Goal: Task Accomplishment & Management: Manage account settings

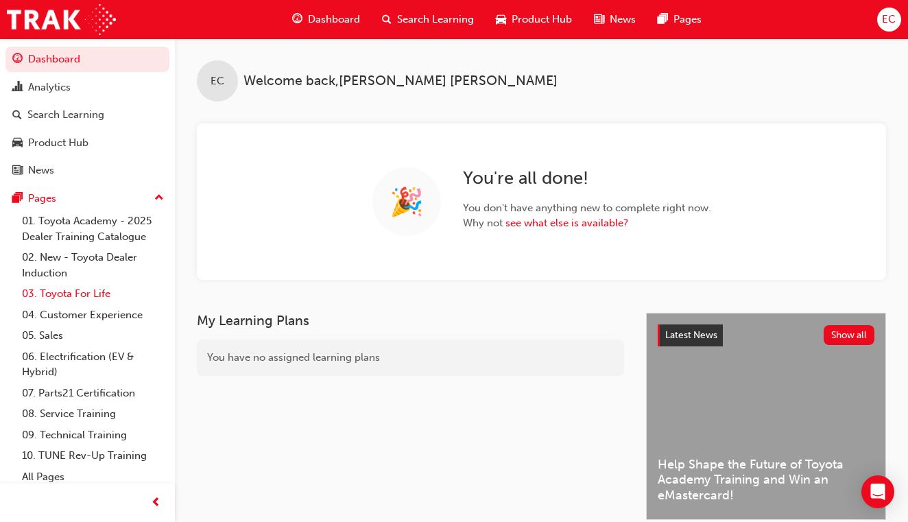
click at [89, 291] on link "03. Toyota For Life" at bounding box center [92, 293] width 153 height 21
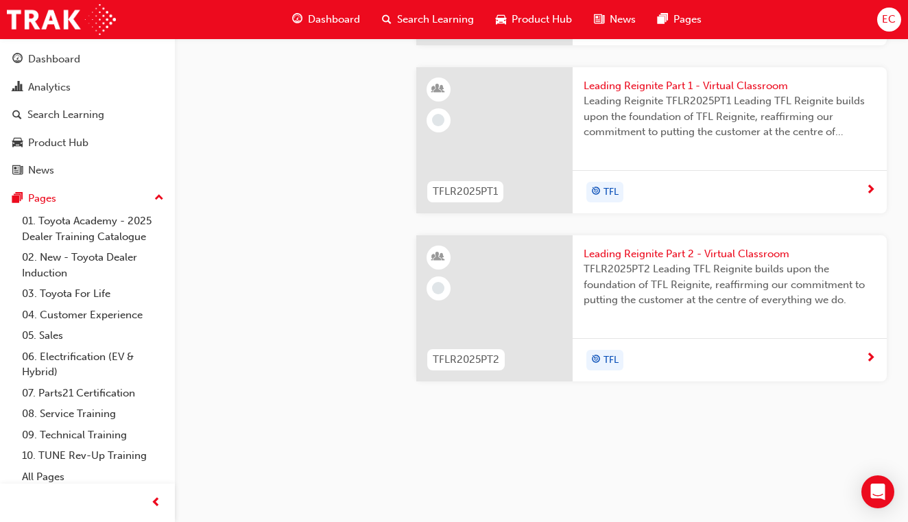
scroll to position [1038, 0]
click at [647, 87] on span "Leading Reignite Part 1 - Virtual Classroom" at bounding box center [730, 87] width 292 height 16
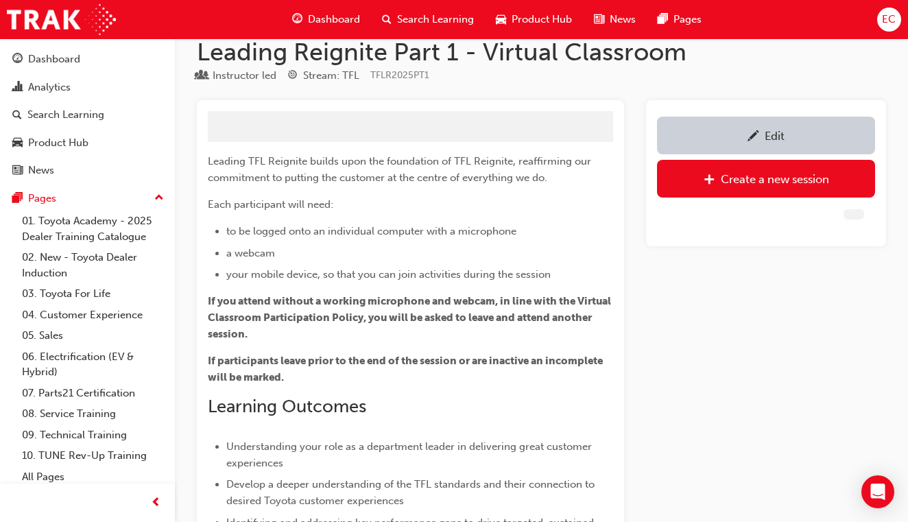
scroll to position [493, 0]
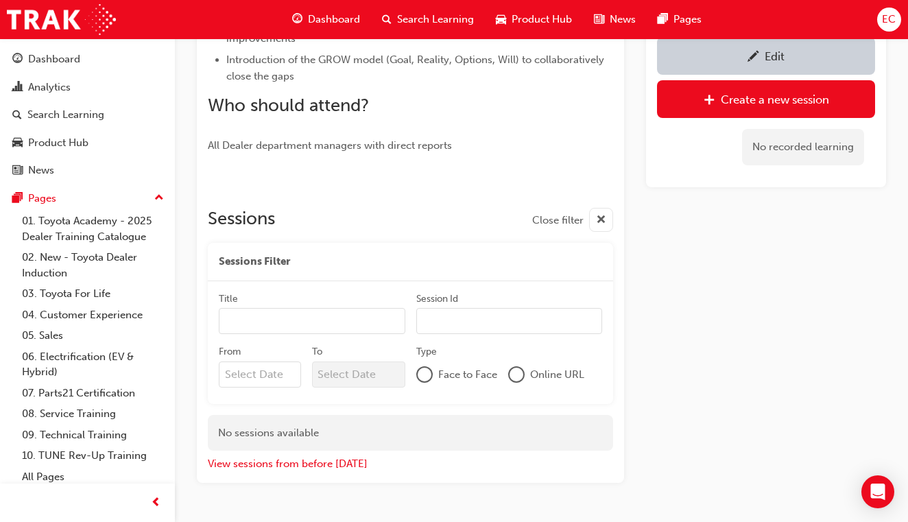
click at [339, 319] on input "Title" at bounding box center [312, 321] width 187 height 26
type input "TFLR"
click at [287, 372] on input "From" at bounding box center [260, 375] width 82 height 26
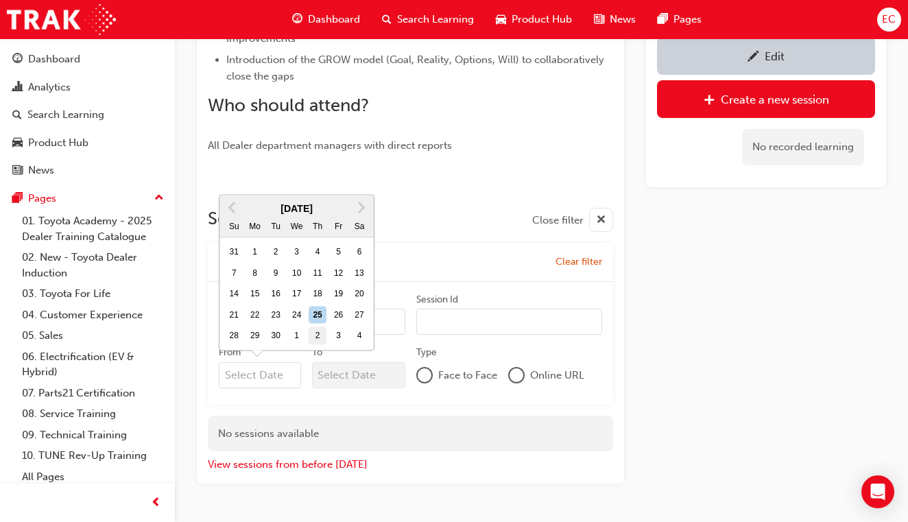
click at [316, 335] on div "2" at bounding box center [318, 336] width 18 height 18
click at [301, 362] on input "From Previous Month Next Month [DATE] Su Mo Tu We Th Fr Sa 31 1 2 3 4 5 6 7 8 9…" at bounding box center [260, 375] width 82 height 26
type input "[DATE]"
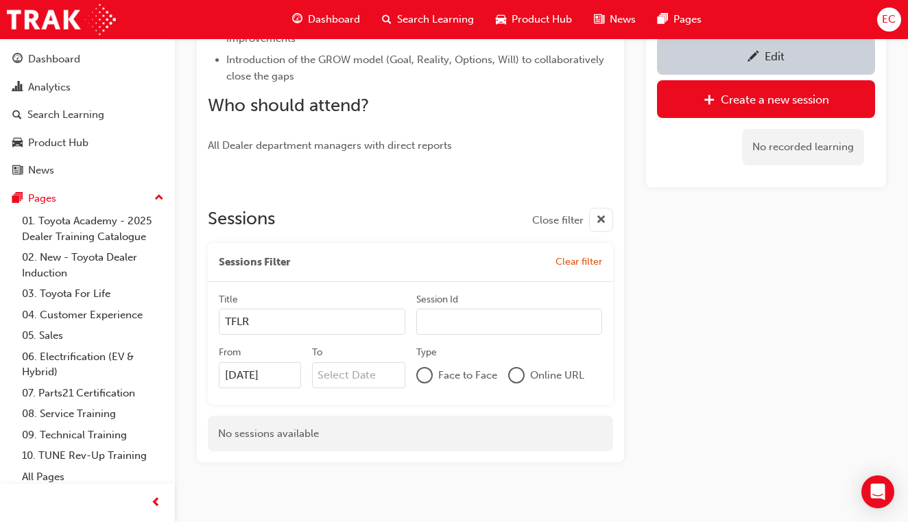
click at [516, 371] on div at bounding box center [517, 375] width 14 height 14
click at [269, 322] on input "TFLR" at bounding box center [312, 322] width 187 height 26
type input "TFL MANAGERS"
click at [448, 398] on div "Title TFL MANAGERS Session Id From [DATE] To Type Face to Face Online URL" at bounding box center [410, 343] width 405 height 123
click at [72, 292] on link "03. Toyota For Life" at bounding box center [92, 293] width 153 height 21
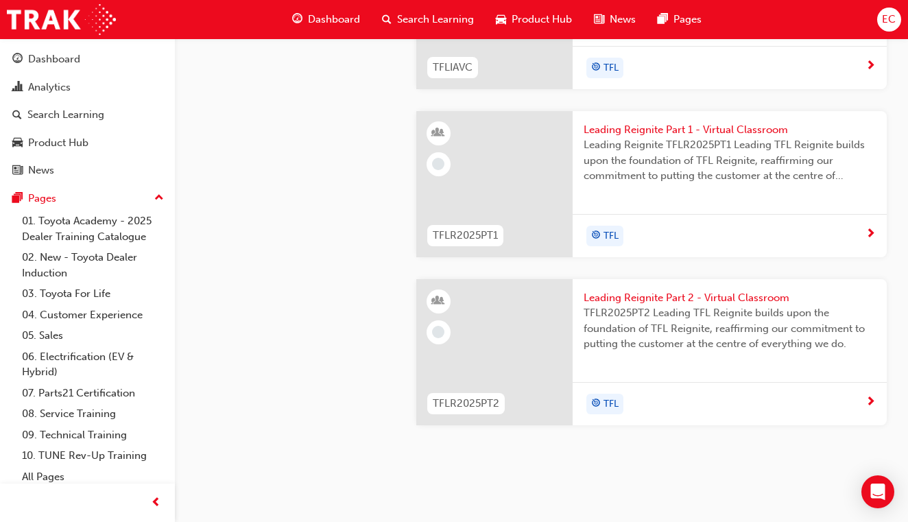
scroll to position [985, 0]
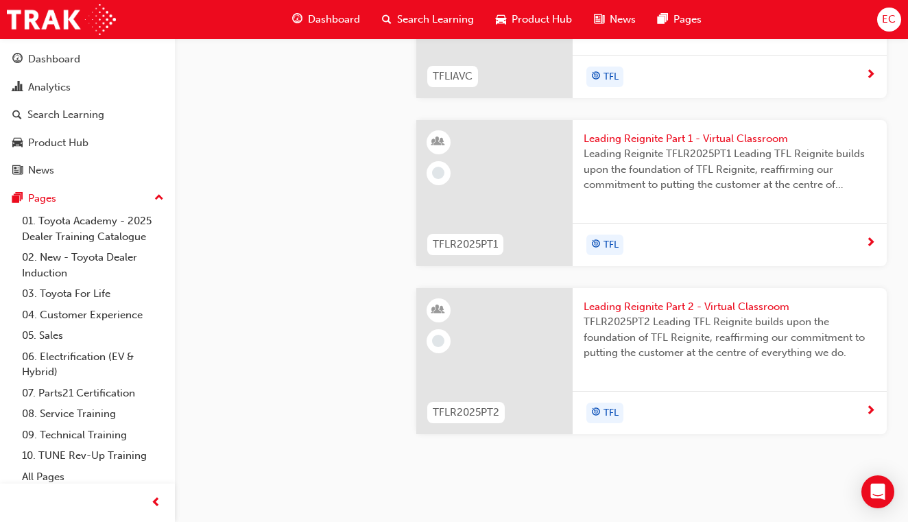
click at [872, 240] on span "next-icon" at bounding box center [870, 243] width 10 height 12
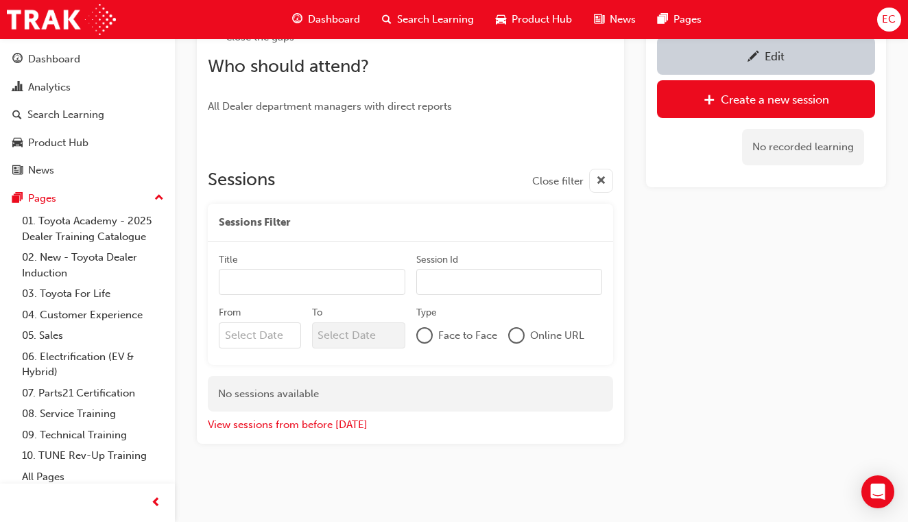
scroll to position [529, 0]
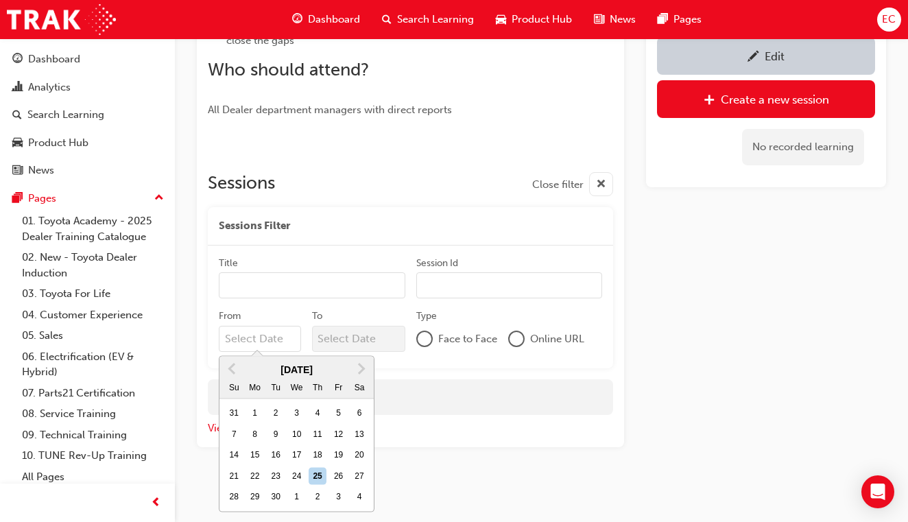
click at [286, 335] on input "From Previous Month Next Month [DATE] Su Mo Tu We Th Fr Sa 31 1 2 3 4 5 6 7 8 9…" at bounding box center [260, 339] width 82 height 26
click at [318, 494] on div "2" at bounding box center [318, 497] width 18 height 18
click at [301, 352] on input "From Previous Month Next Month [DATE] Su Mo Tu We Th Fr Sa 31 1 2 3 4 5 6 7 8 9…" at bounding box center [260, 339] width 82 height 26
type input "[DATE]"
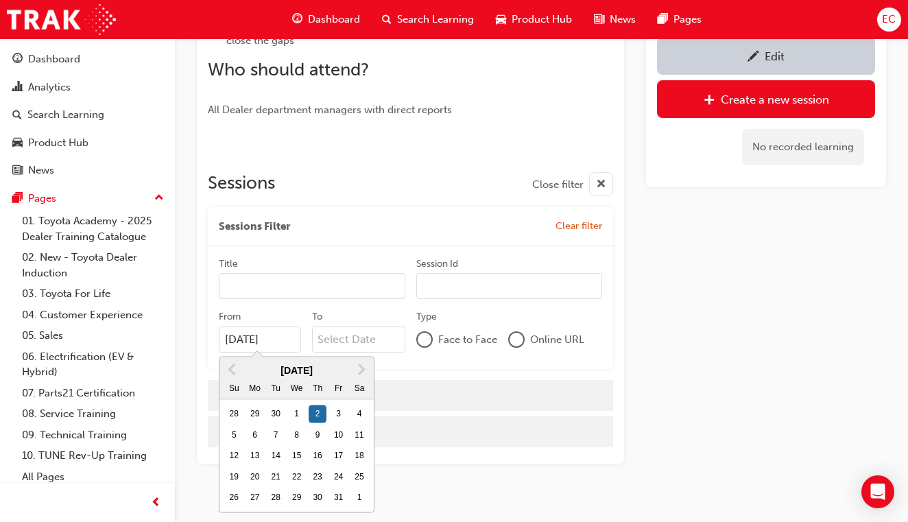
scroll to position [509, 0]
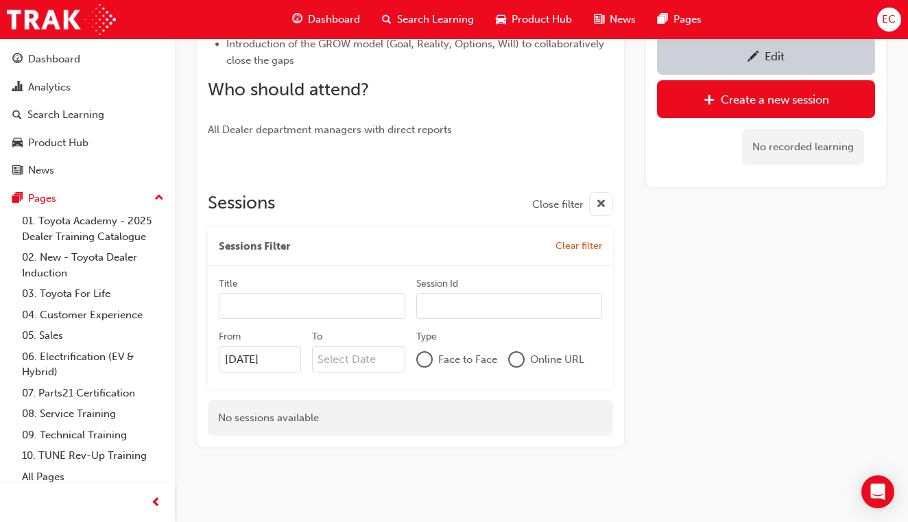
click at [518, 358] on div at bounding box center [517, 359] width 14 height 14
click at [339, 306] on input "Title" at bounding box center [312, 306] width 187 height 26
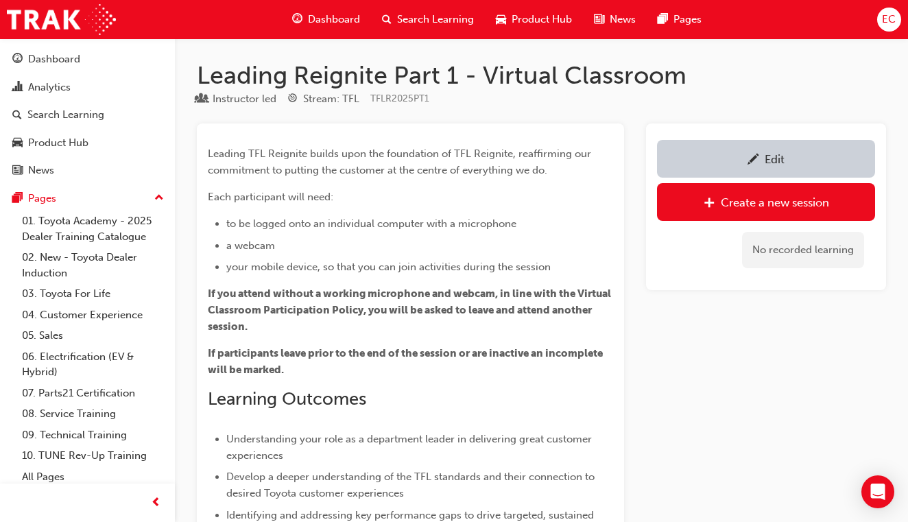
scroll to position [0, 0]
type input "TFL"
click at [83, 291] on link "03. Toyota For Life" at bounding box center [92, 293] width 153 height 21
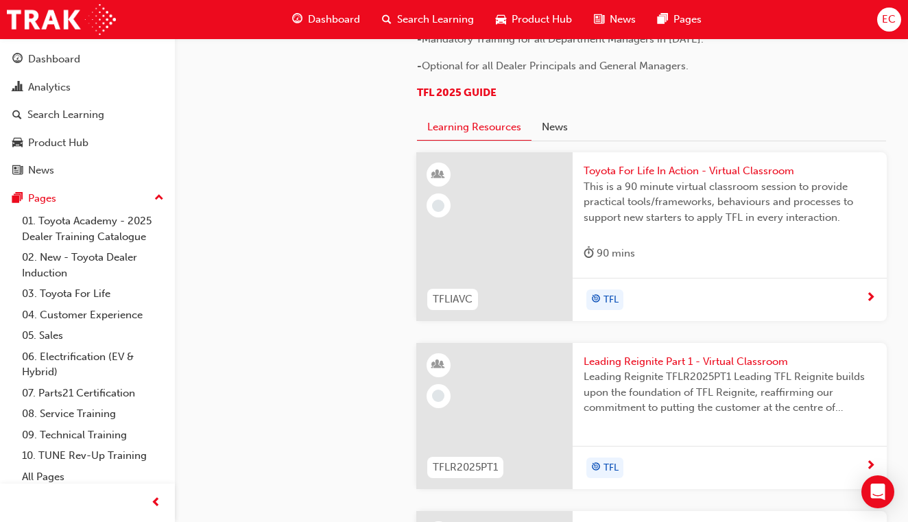
scroll to position [756, 0]
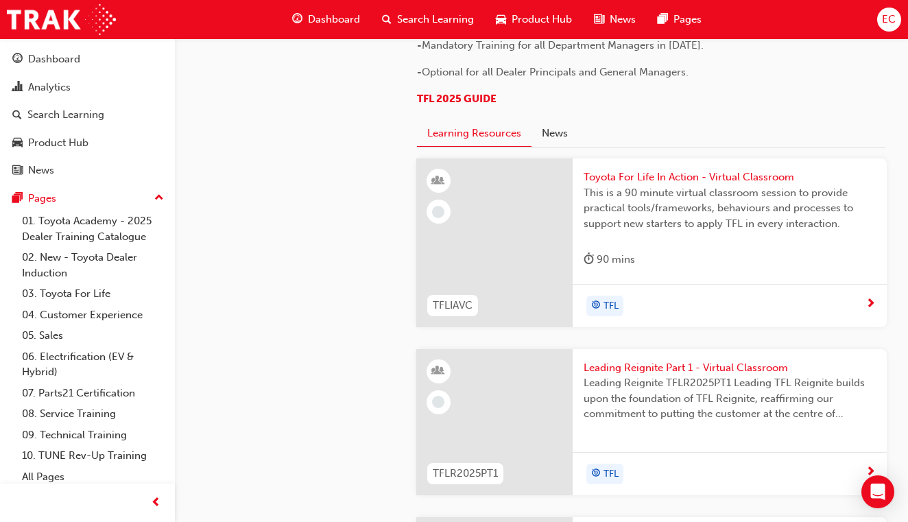
click at [612, 303] on span "TFL" at bounding box center [610, 306] width 15 height 16
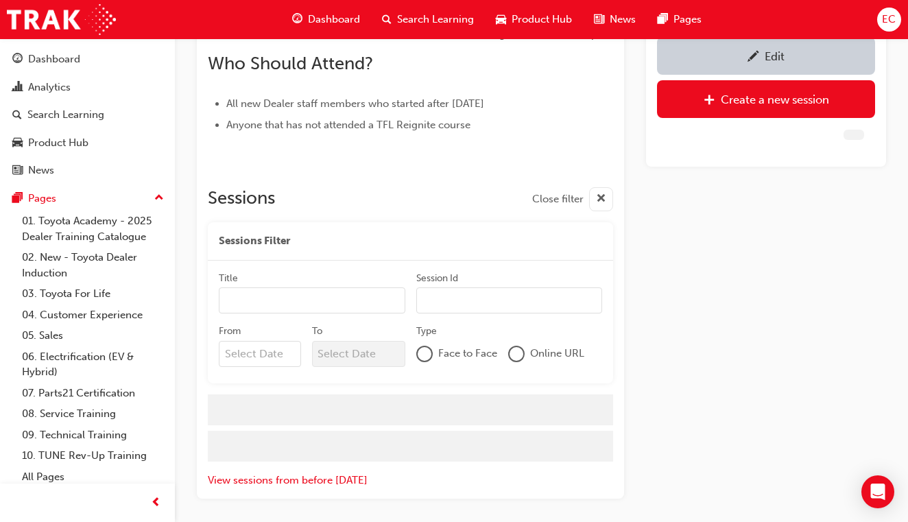
scroll to position [704, 0]
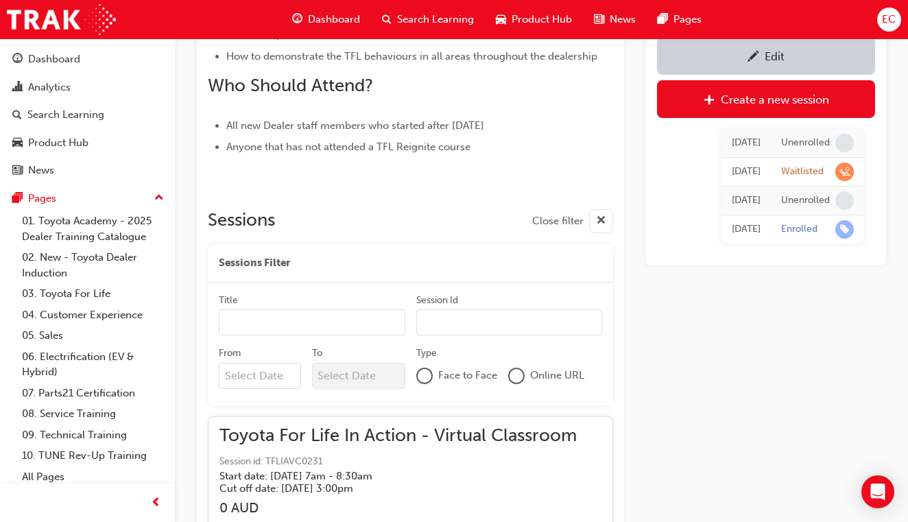
click at [281, 373] on input "From" at bounding box center [260, 376] width 82 height 26
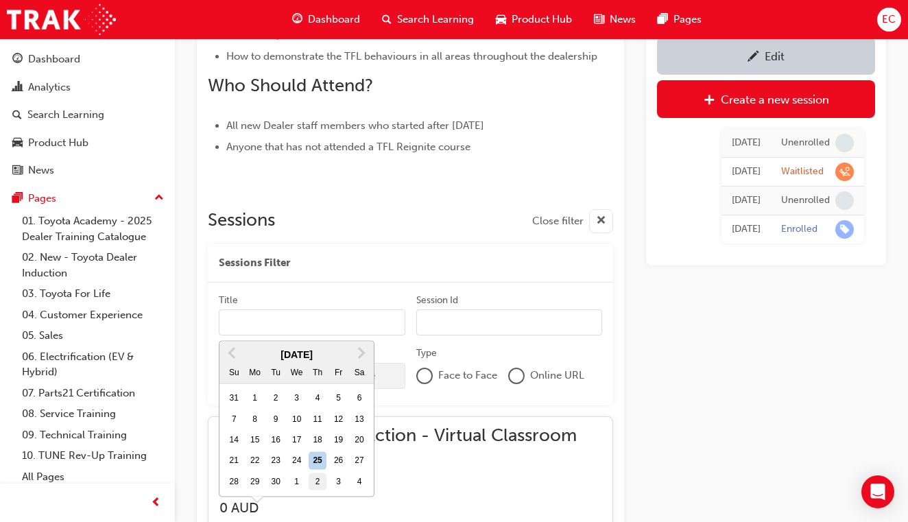
click at [320, 472] on div "2" at bounding box center [318, 481] width 18 height 18
click at [301, 363] on input "From Previous Month Next Month [DATE] Su Mo Tu We Th Fr Sa 31 1 2 3 4 5 6 7 8 9…" at bounding box center [260, 376] width 82 height 26
type input "[DATE]"
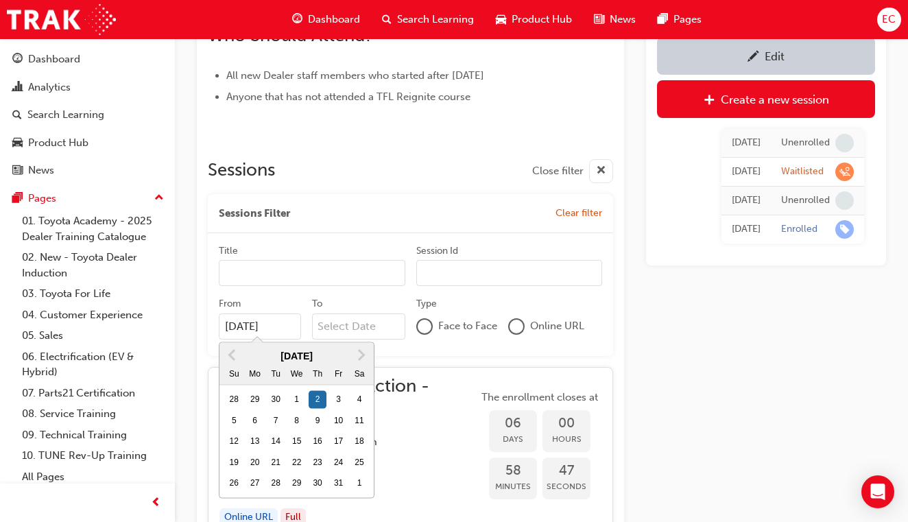
scroll to position [755, 0]
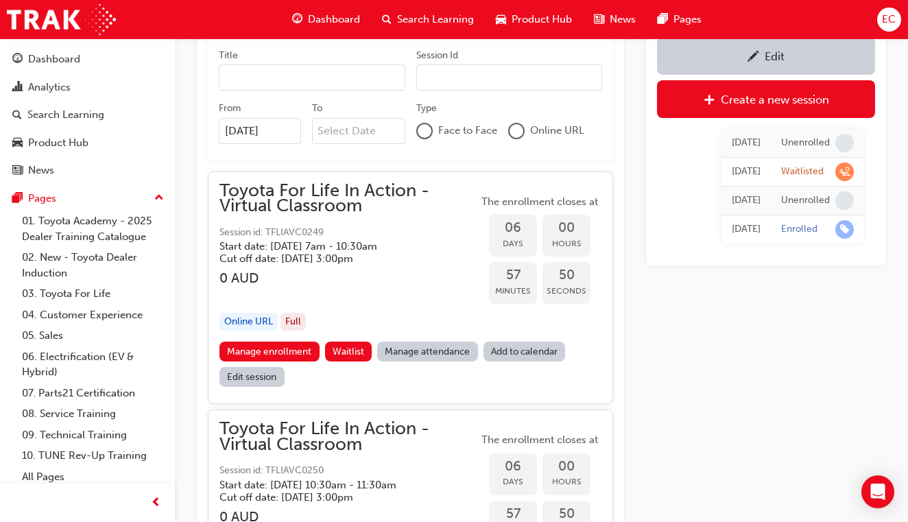
scroll to position [938, 0]
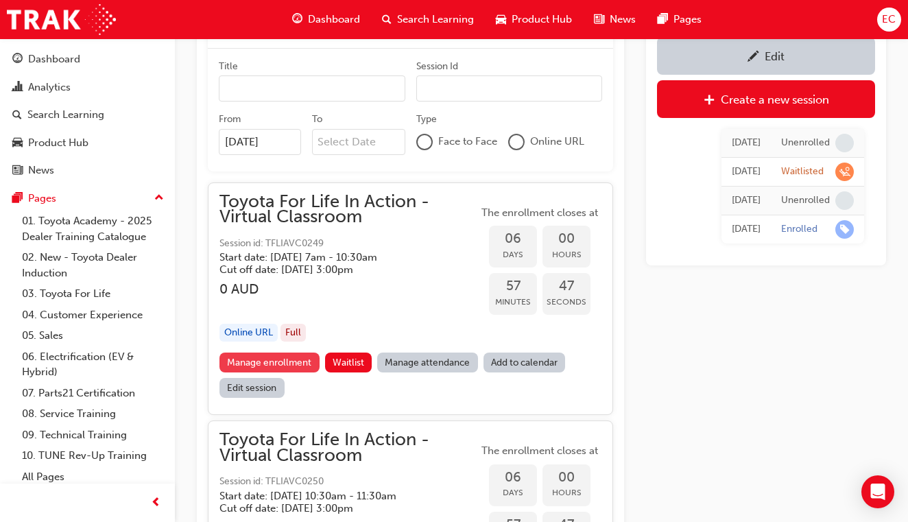
click at [293, 361] on link "Manage enrollment" at bounding box center [269, 362] width 100 height 20
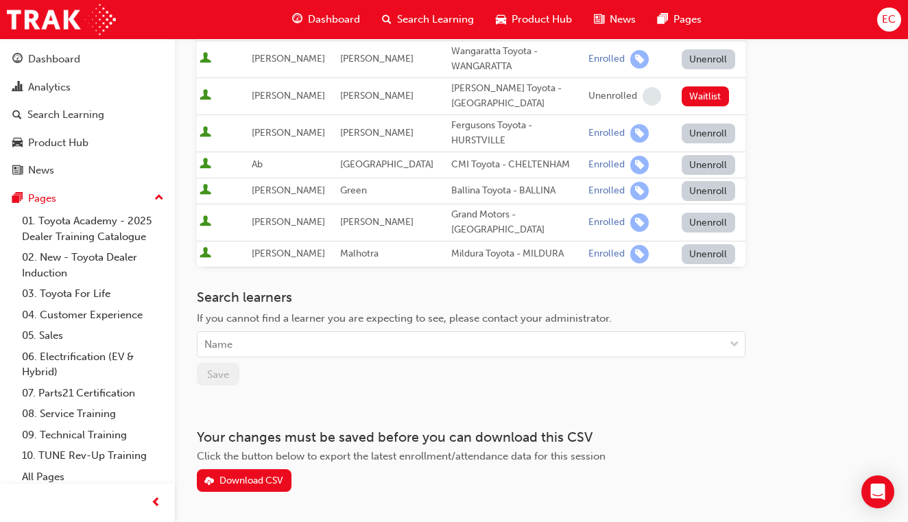
scroll to position [672, 0]
click at [265, 475] on div "Download CSV" at bounding box center [251, 481] width 64 height 12
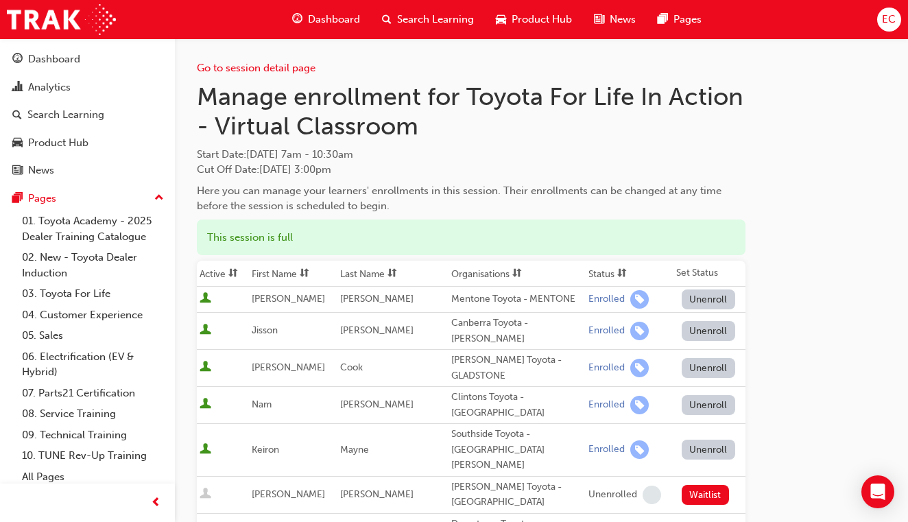
scroll to position [0, 0]
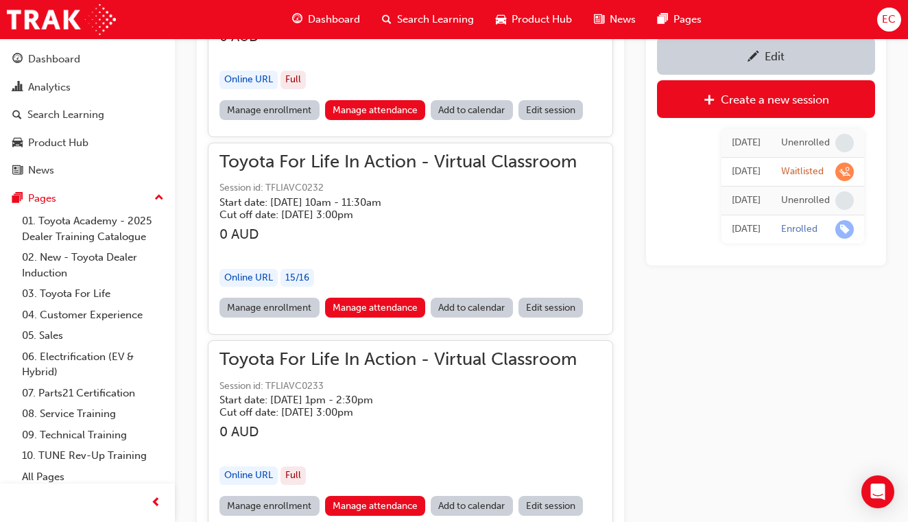
scroll to position [1183, 0]
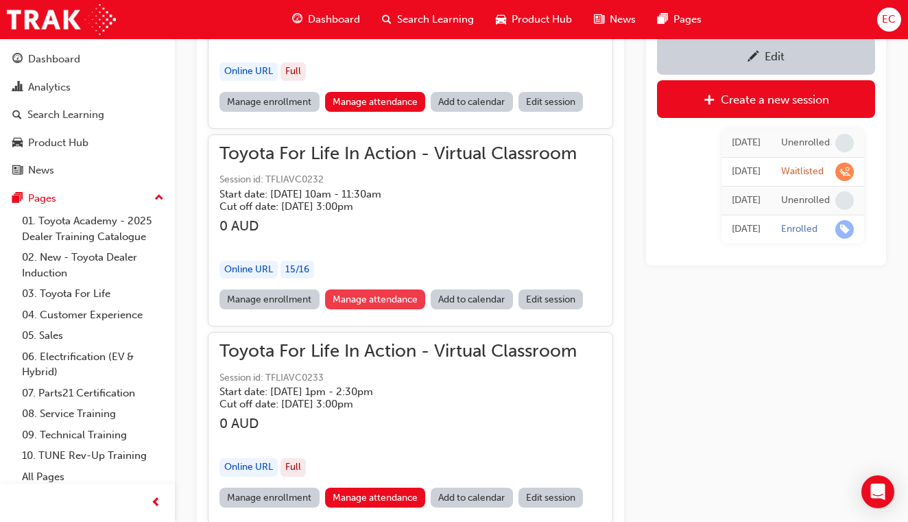
click at [368, 292] on link "Manage attendance" at bounding box center [375, 299] width 101 height 20
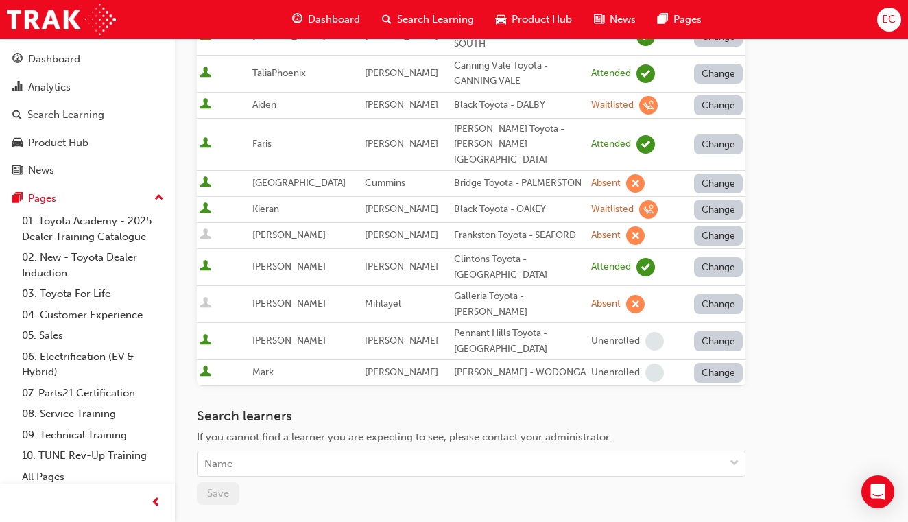
scroll to position [664, 0]
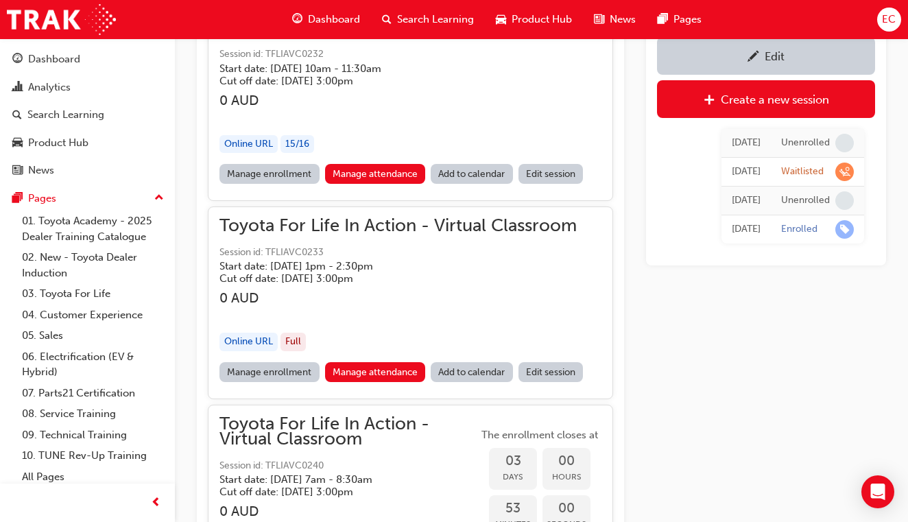
scroll to position [1357, 0]
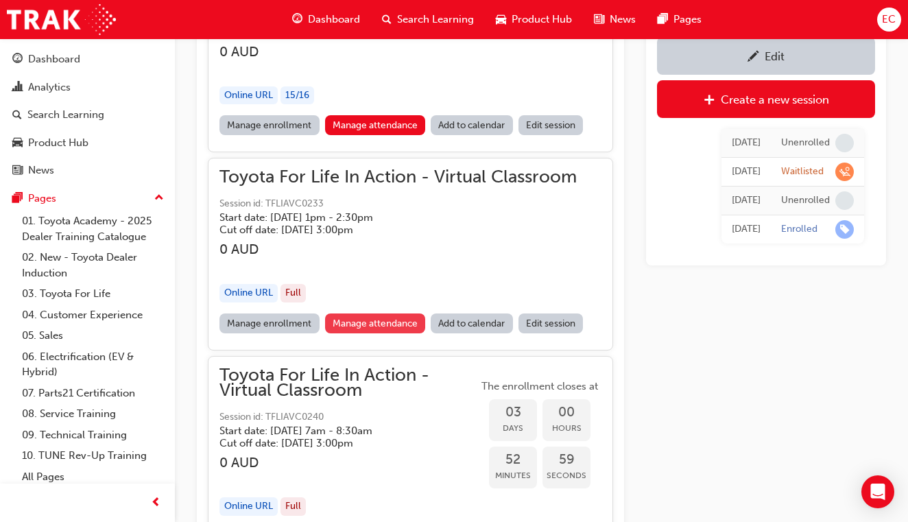
click at [379, 314] on link "Manage attendance" at bounding box center [375, 323] width 101 height 20
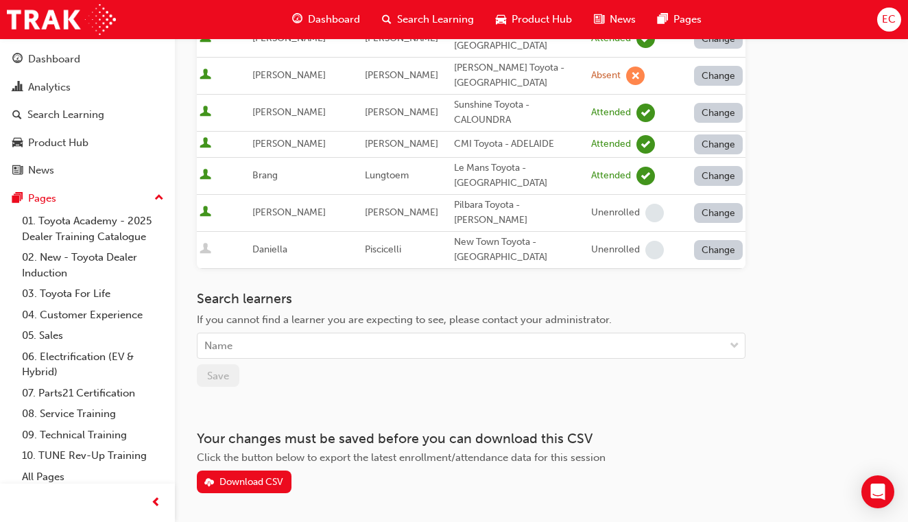
scroll to position [859, 0]
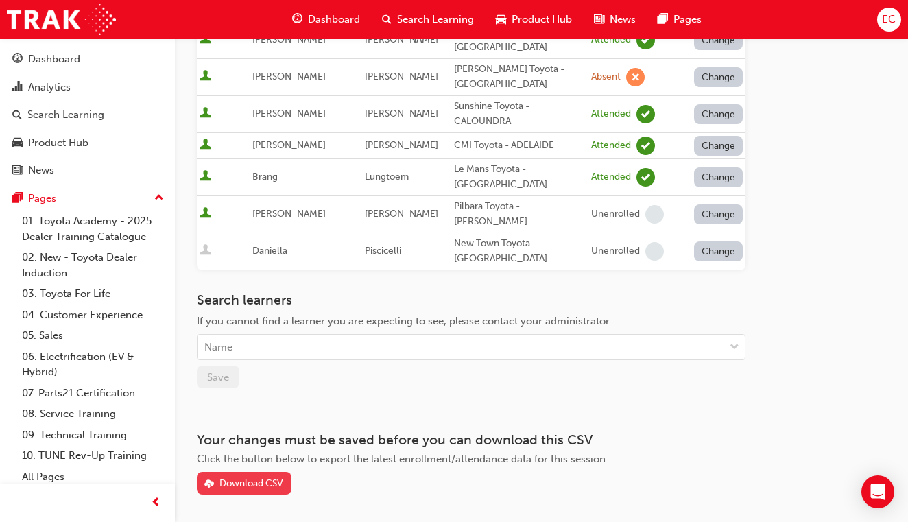
click at [261, 477] on div "Download CSV" at bounding box center [251, 483] width 64 height 12
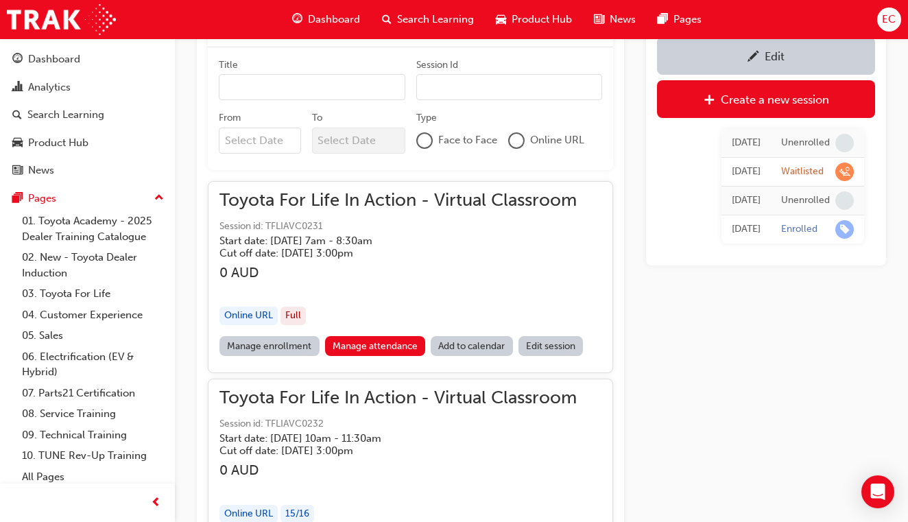
scroll to position [953, 0]
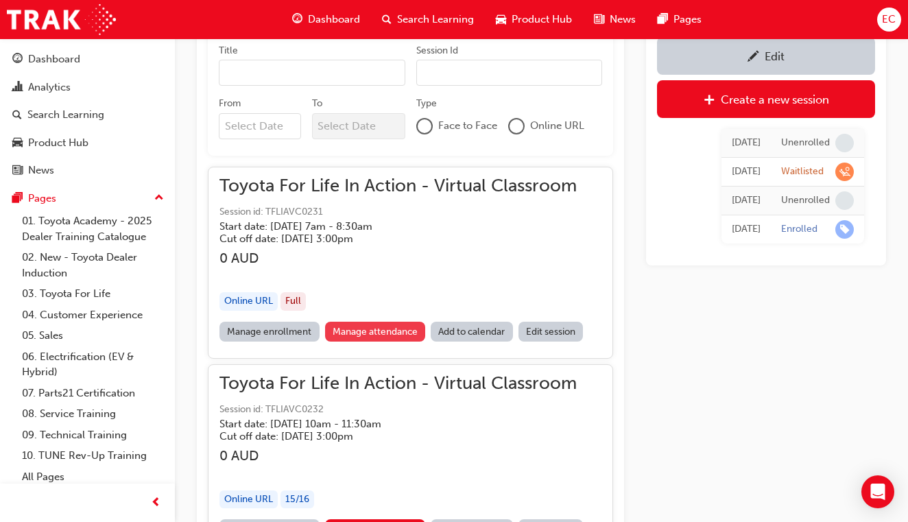
click at [386, 326] on link "Manage attendance" at bounding box center [375, 332] width 101 height 20
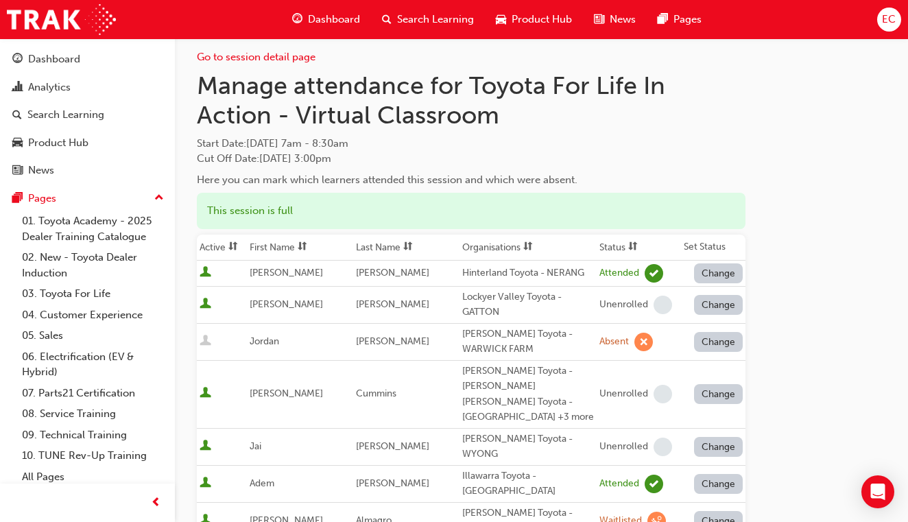
scroll to position [1, 0]
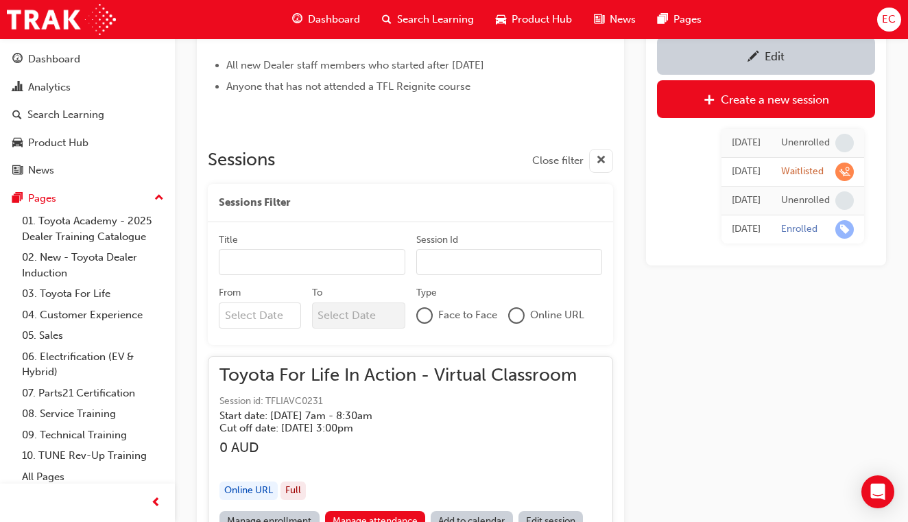
scroll to position [780, 0]
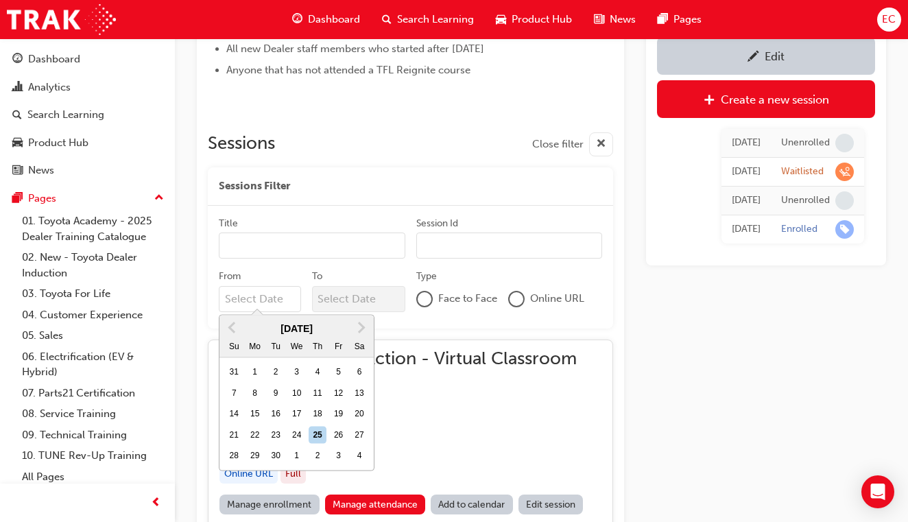
click at [288, 295] on input "From Previous Month Next Month [DATE] Su Mo Tu We Th Fr Sa 31 1 2 3 4 5 6 7 8 9…" at bounding box center [260, 299] width 82 height 26
click at [320, 453] on div "2" at bounding box center [318, 456] width 18 height 18
click at [301, 312] on input "From Previous Month Next Month [DATE] Su Mo Tu We Th Fr Sa 31 1 2 3 4 5 6 7 8 9…" at bounding box center [260, 299] width 82 height 26
type input "[DATE]"
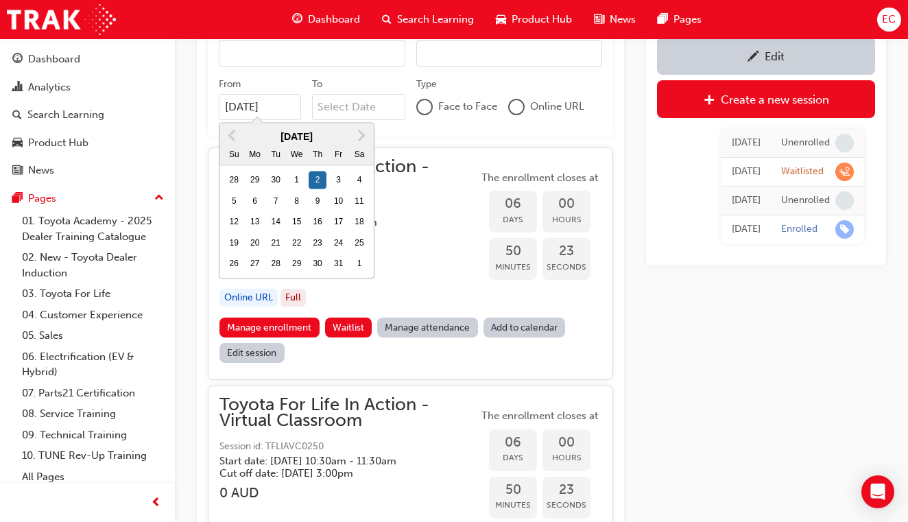
scroll to position [1002, 0]
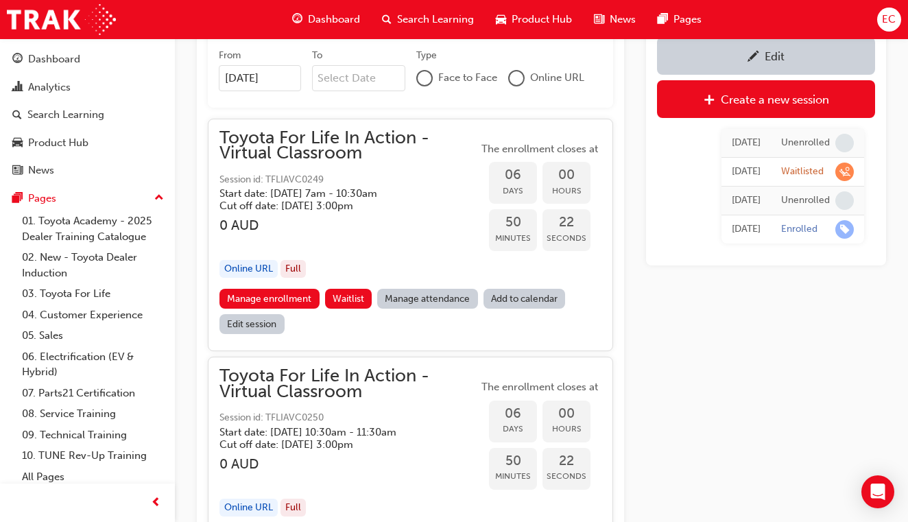
click at [420, 339] on div "Toyota For Life In Action - Virtual Classroom Session id: TFLIAVC0249 Start dat…" at bounding box center [410, 235] width 405 height 233
click at [296, 295] on link "Manage enrollment" at bounding box center [269, 299] width 100 height 20
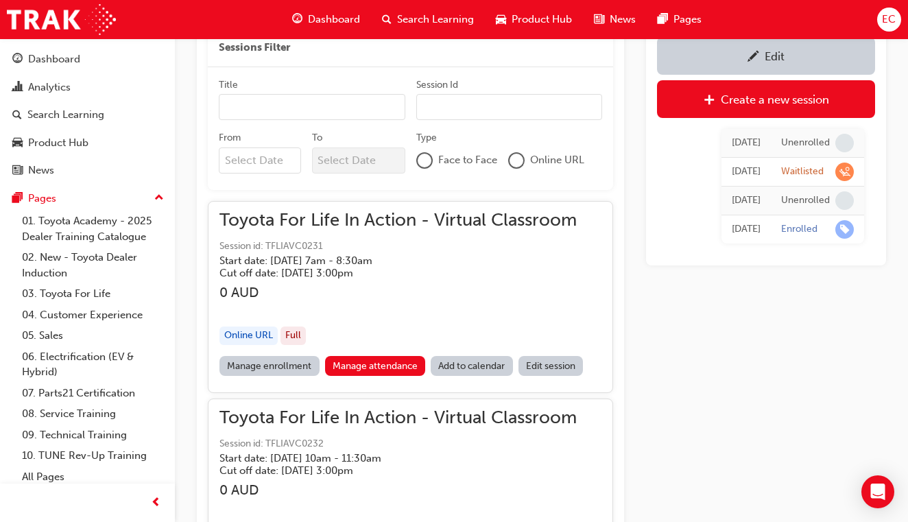
scroll to position [880, 0]
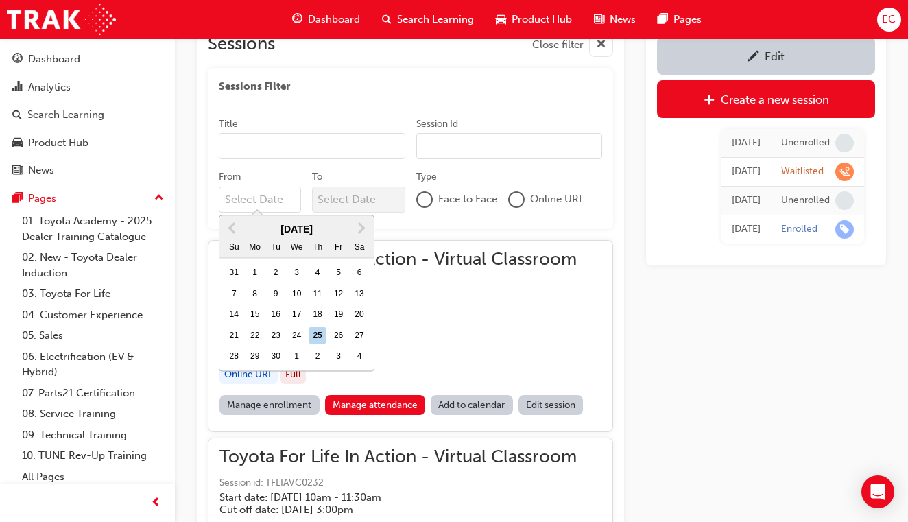
click at [274, 193] on input "From Previous Month Next Month [DATE] Su Mo Tu We Th Fr Sa 31 1 2 3 4 5 6 7 8 9…" at bounding box center [260, 200] width 82 height 26
click at [322, 353] on div "2" at bounding box center [318, 357] width 18 height 18
click at [301, 213] on input "From Previous Month Next Month [DATE] Su Mo Tu We Th Fr Sa 31 1 2 3 4 5 6 7 8 9…" at bounding box center [260, 200] width 82 height 26
type input "[DATE]"
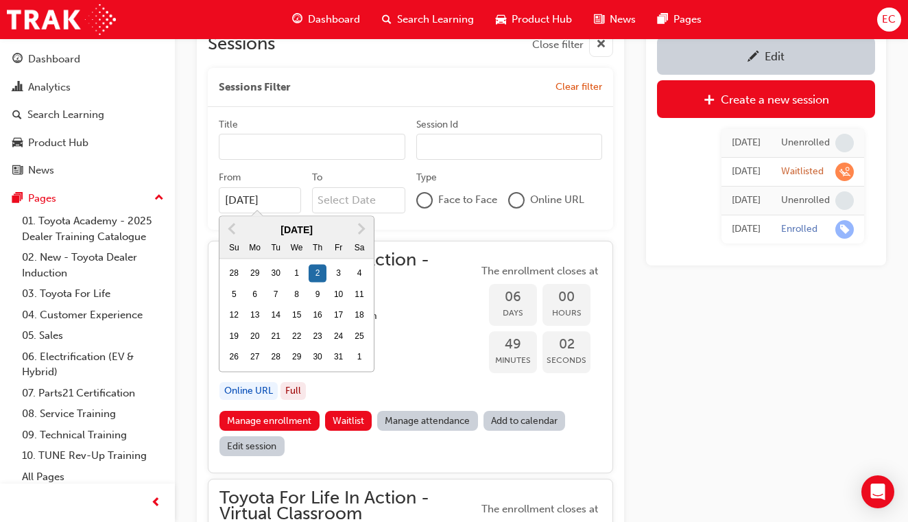
click at [427, 366] on div "Toyota For Life In Action - Virtual Classroom Session id: TFLIAVC0249 Start dat…" at bounding box center [348, 331] width 259 height 159
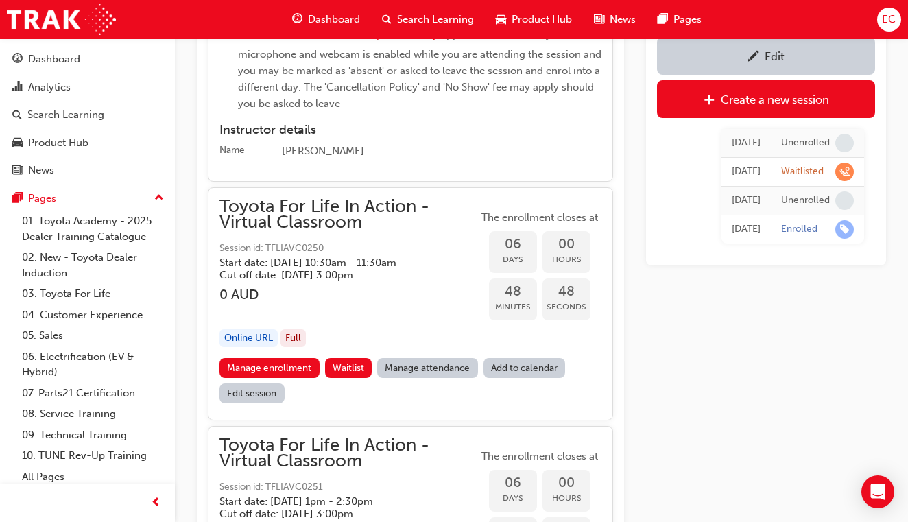
scroll to position [1773, 0]
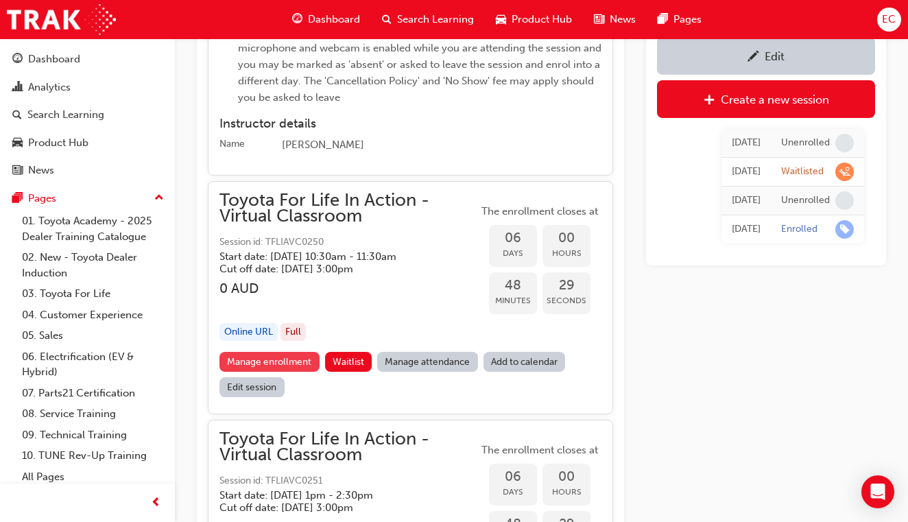
click at [296, 352] on link "Manage enrollment" at bounding box center [269, 362] width 100 height 20
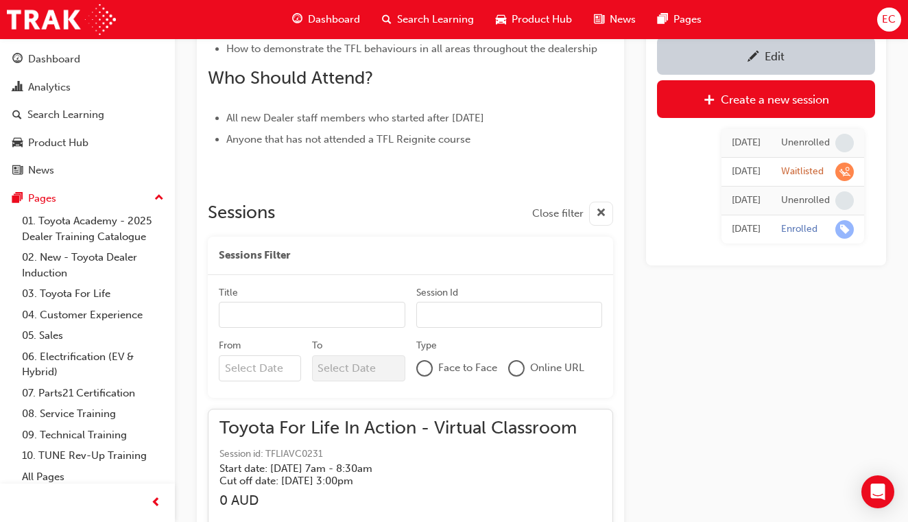
scroll to position [717, 0]
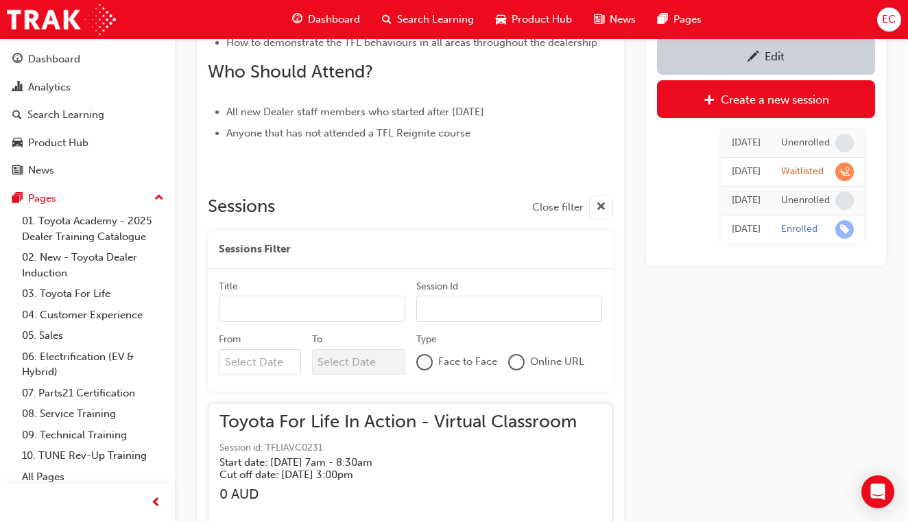
click at [285, 352] on input "From" at bounding box center [260, 362] width 82 height 26
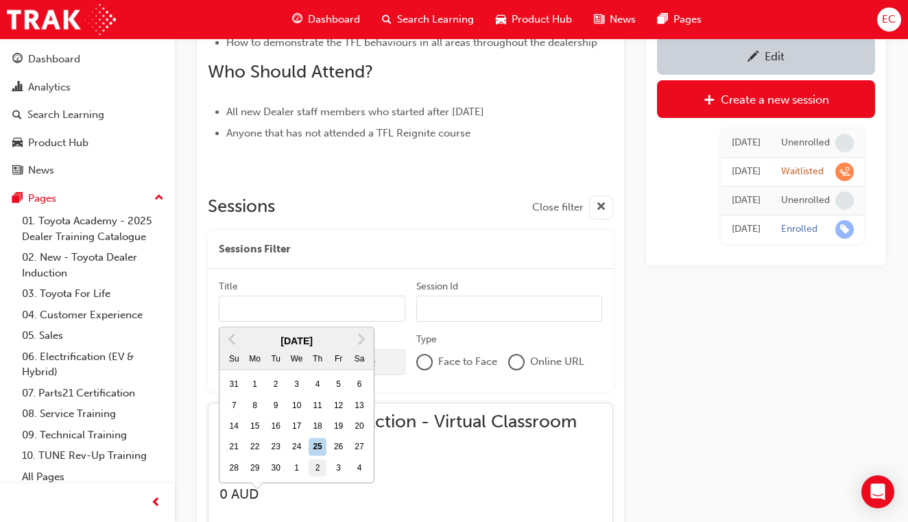
click at [320, 459] on div "2" at bounding box center [318, 468] width 18 height 18
click at [301, 349] on input "From Previous Month Next Month [DATE] Su Mo Tu We Th Fr Sa 31 1 2 3 4 5 6 7 8 9…" at bounding box center [260, 362] width 82 height 26
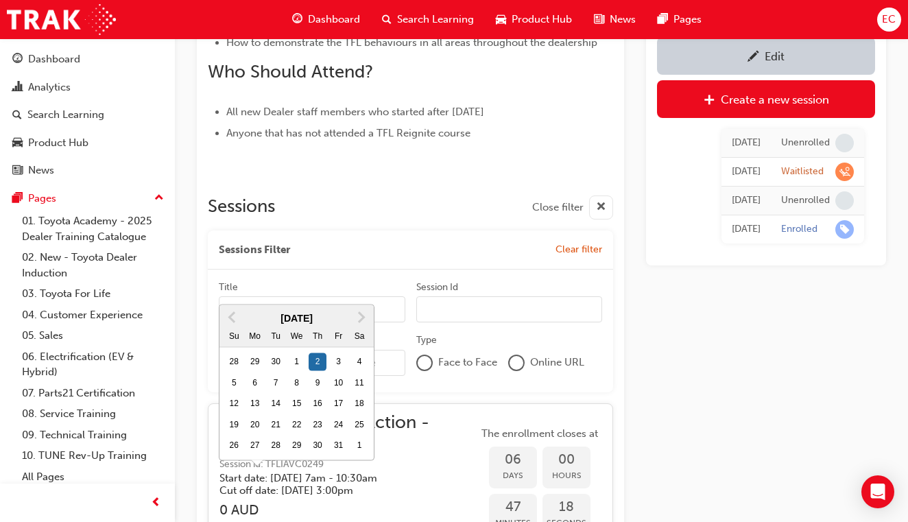
type input "[DATE]"
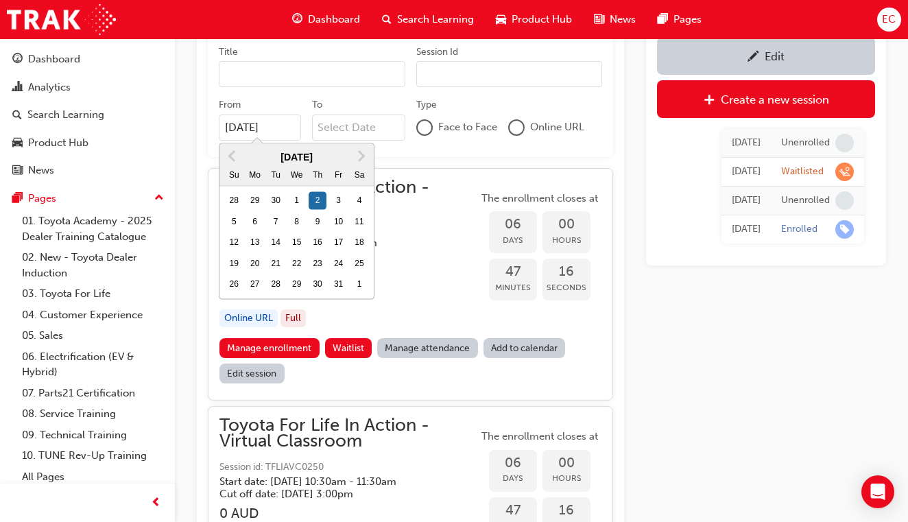
scroll to position [956, 0]
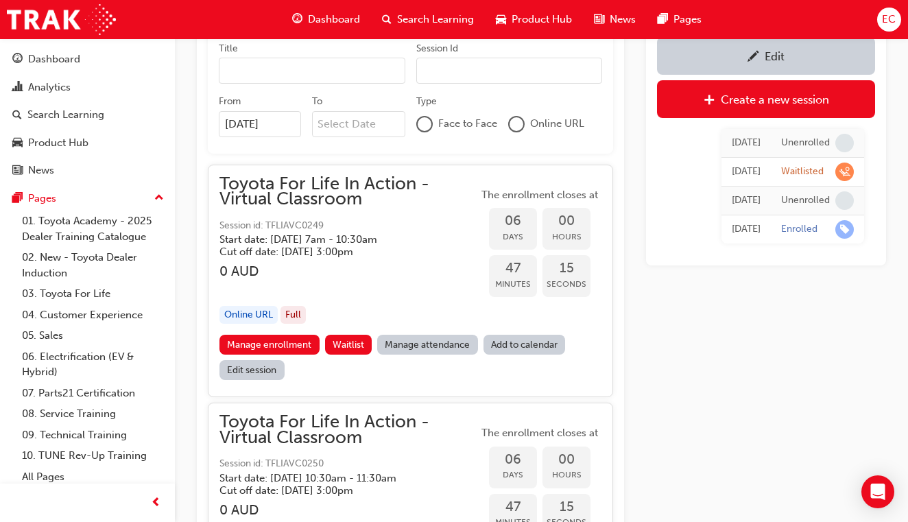
click at [440, 390] on div "Toyota For Life In Action - Virtual Classroom Session id: TFLIAVC0249 Start dat…" at bounding box center [410, 281] width 405 height 233
click at [262, 336] on link "Manage enrollment" at bounding box center [269, 345] width 100 height 20
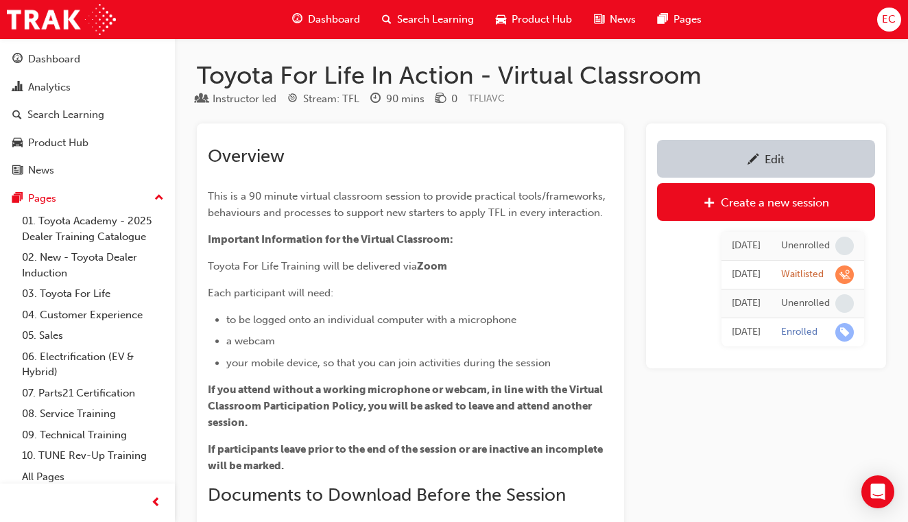
scroll to position [956, 0]
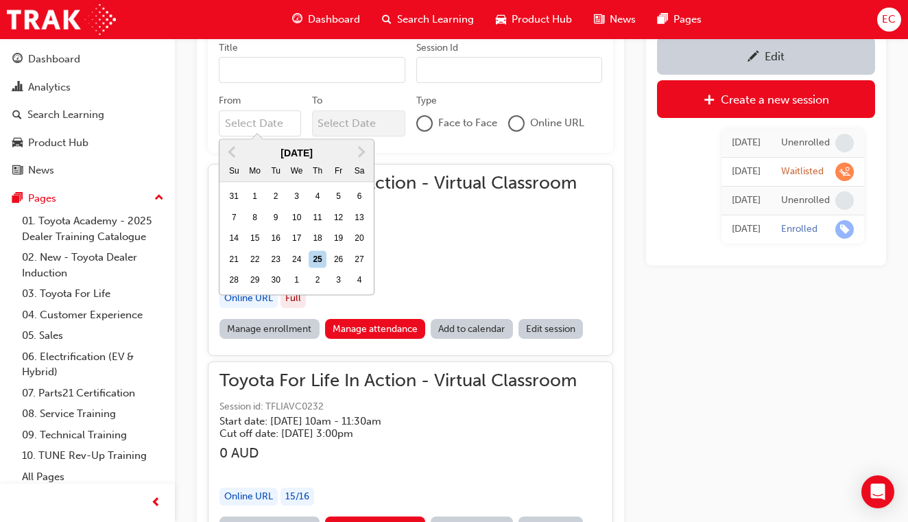
click at [275, 120] on input "From Previous Month Next Month [DATE] Su Mo Tu We Th Fr Sa 31 1 2 3 4 5 6 7 8 9…" at bounding box center [260, 123] width 82 height 26
click at [320, 278] on div "2" at bounding box center [318, 281] width 18 height 18
click at [301, 136] on input "From Previous Month Next Month [DATE] Su Mo Tu We Th Fr Sa 31 1 2 3 4 5 6 7 8 9…" at bounding box center [260, 123] width 82 height 26
type input "[DATE]"
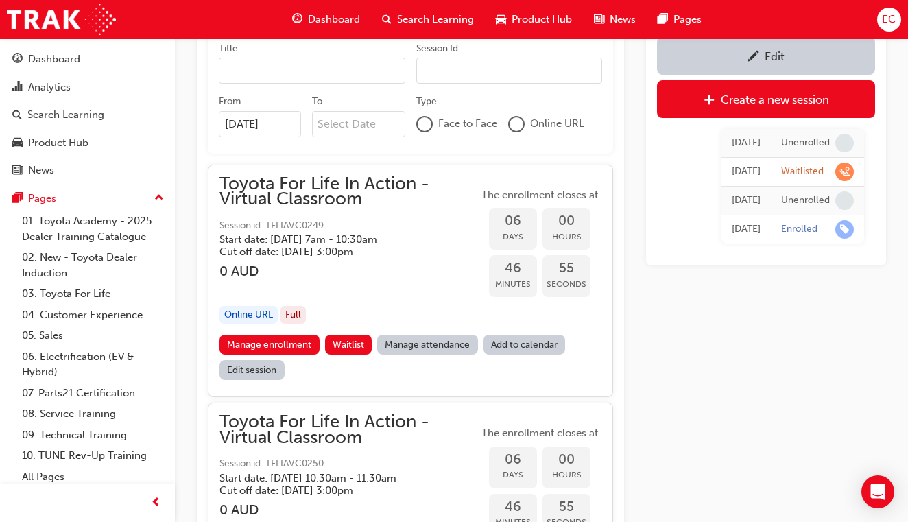
click at [374, 372] on div "Manage enrollment Waitlist Manage attendance Add to calendar Edit session" at bounding box center [410, 360] width 382 height 51
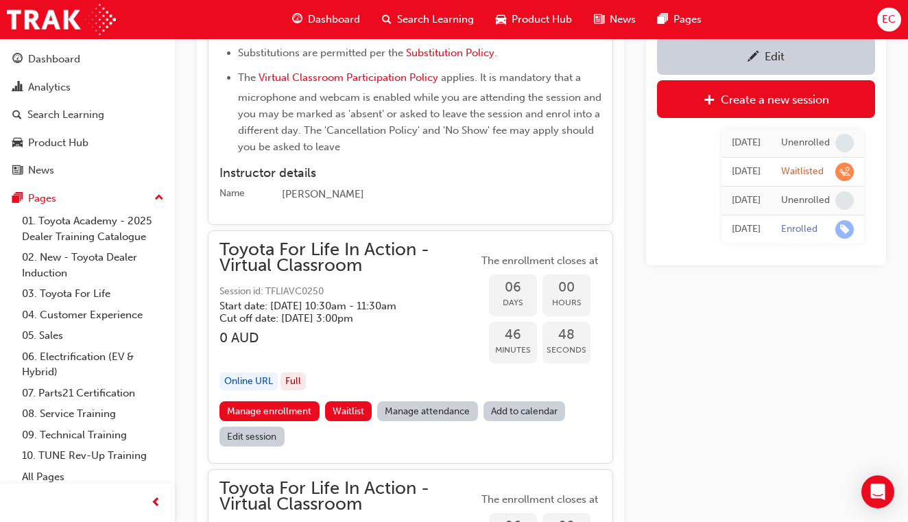
scroll to position [1730, 0]
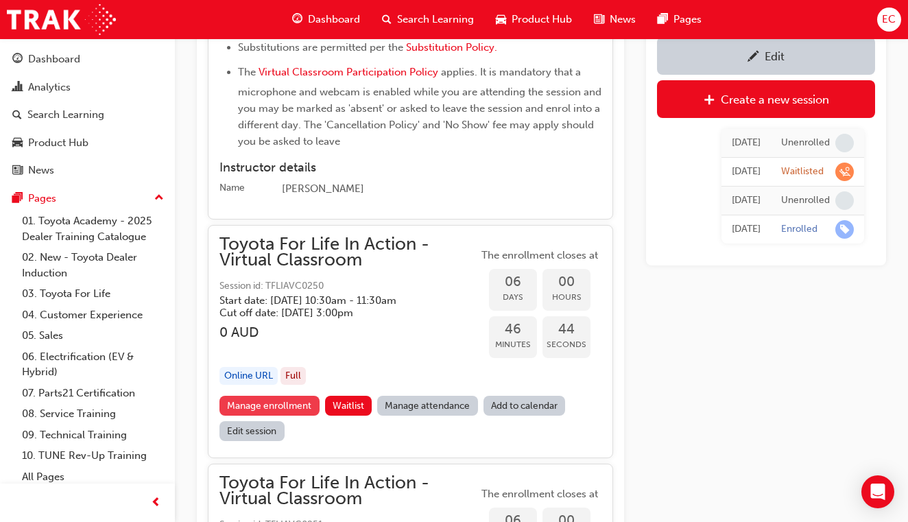
click at [303, 396] on link "Manage enrollment" at bounding box center [269, 406] width 100 height 20
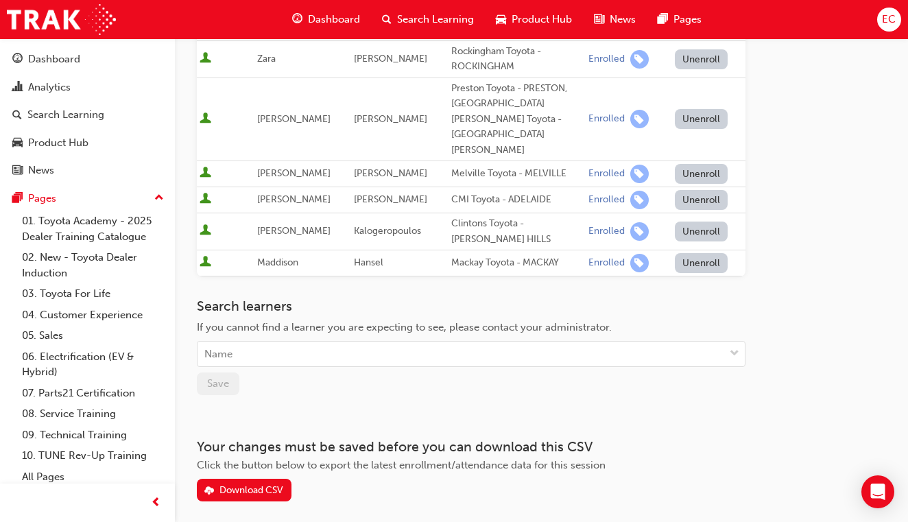
scroll to position [629, 0]
click at [254, 485] on div "Download CSV" at bounding box center [251, 491] width 64 height 12
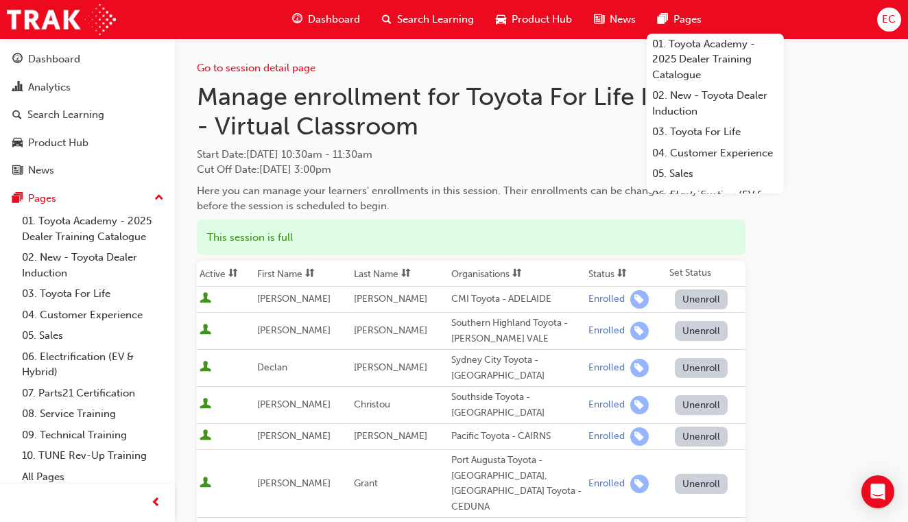
scroll to position [0, 0]
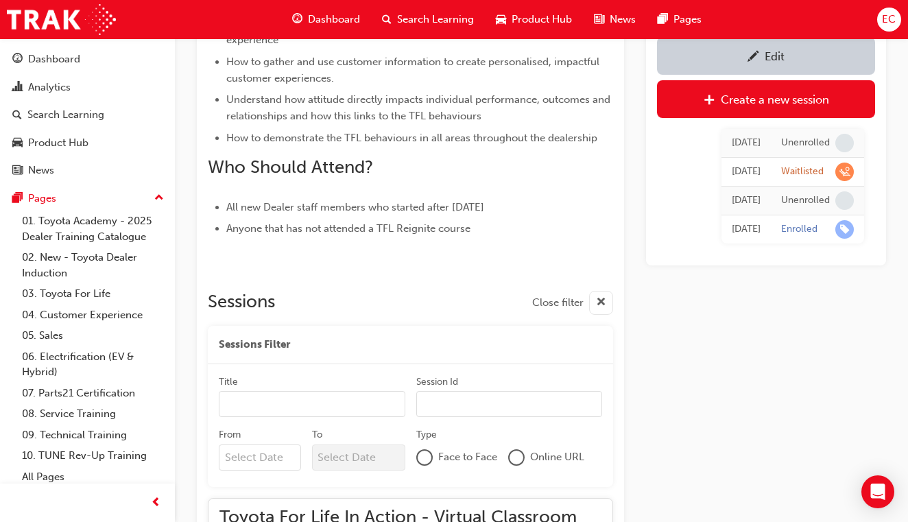
scroll to position [654, 0]
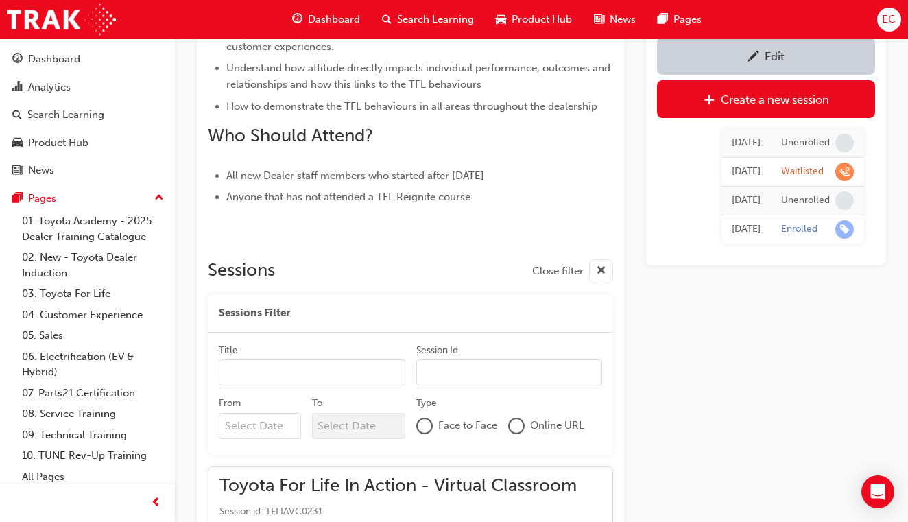
click at [270, 429] on input "From" at bounding box center [260, 426] width 82 height 26
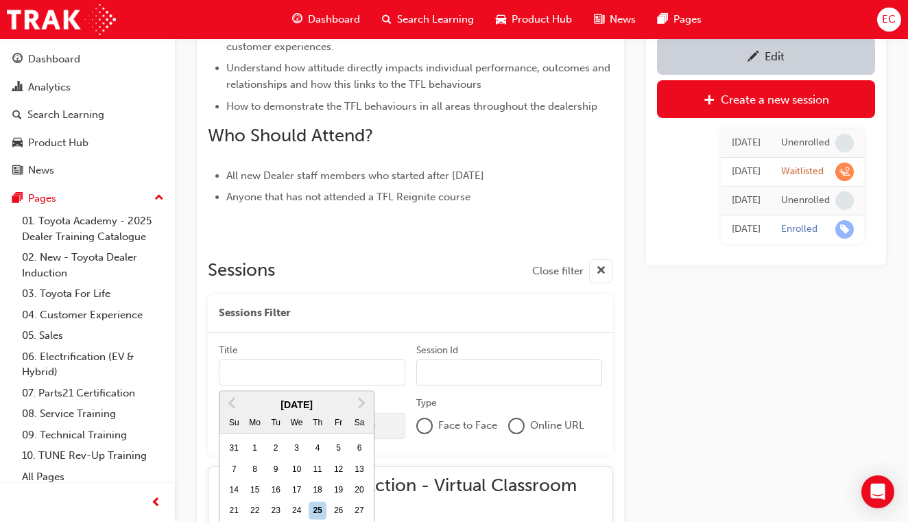
click at [318, 521] on div "2" at bounding box center [318, 532] width 18 height 18
click at [301, 413] on input "From Previous Month Next Month [DATE] Su Mo Tu We Th Fr Sa 31 1 2 3 4 5 6 7 8 9…" at bounding box center [260, 426] width 82 height 26
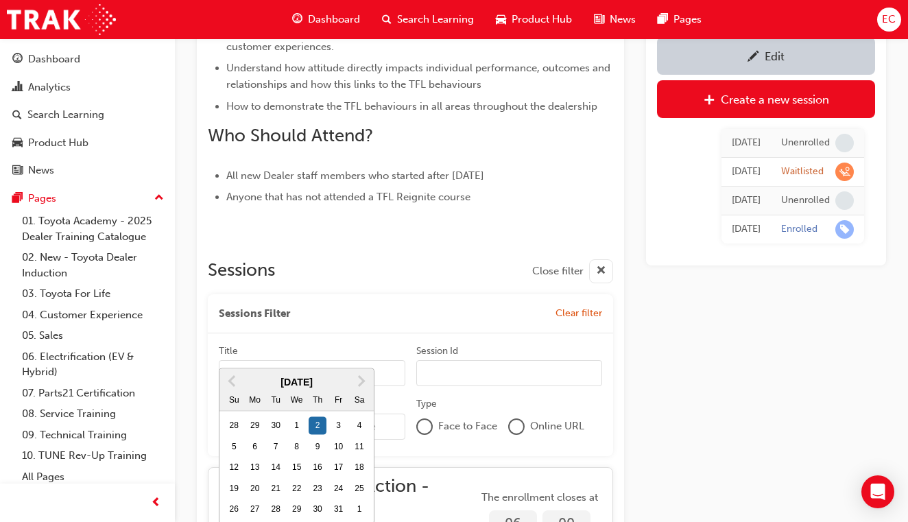
type input "[DATE]"
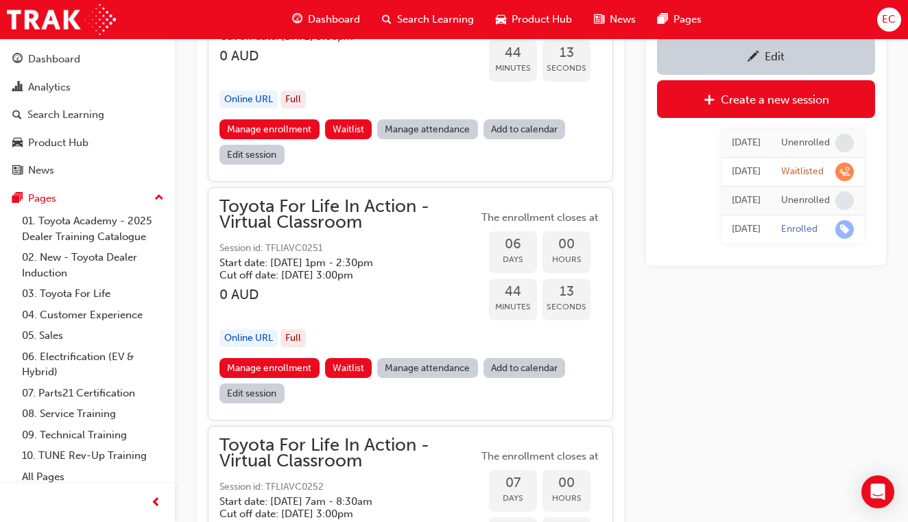
scroll to position [1393, 0]
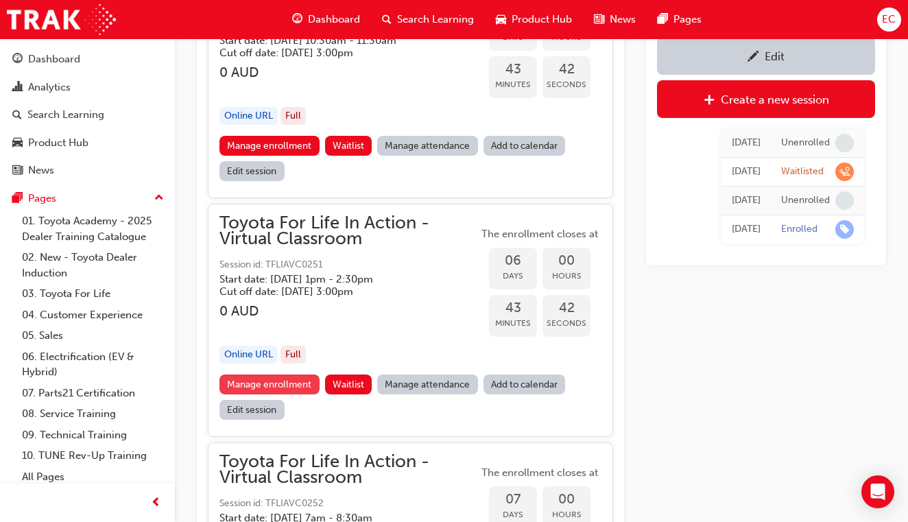
click at [292, 376] on link "Manage enrollment" at bounding box center [269, 384] width 100 height 20
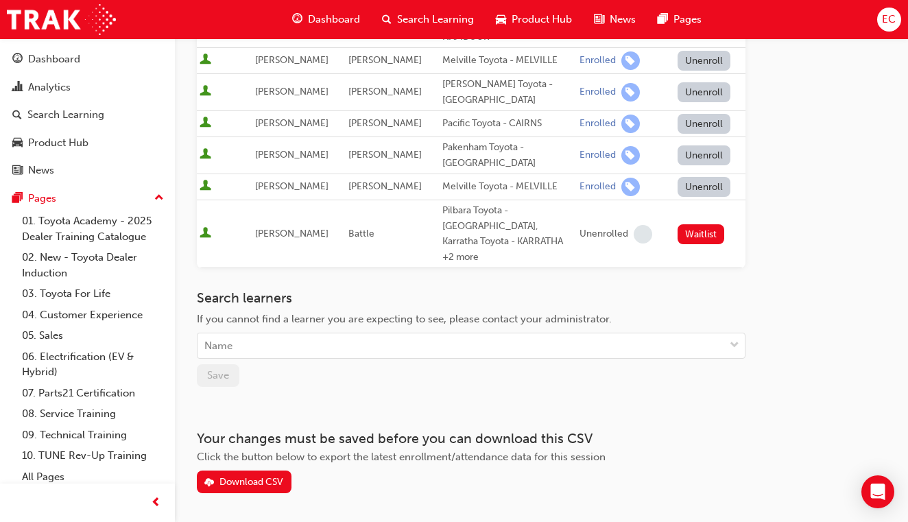
scroll to position [671, 0]
click at [245, 477] on div "Download CSV" at bounding box center [251, 483] width 64 height 12
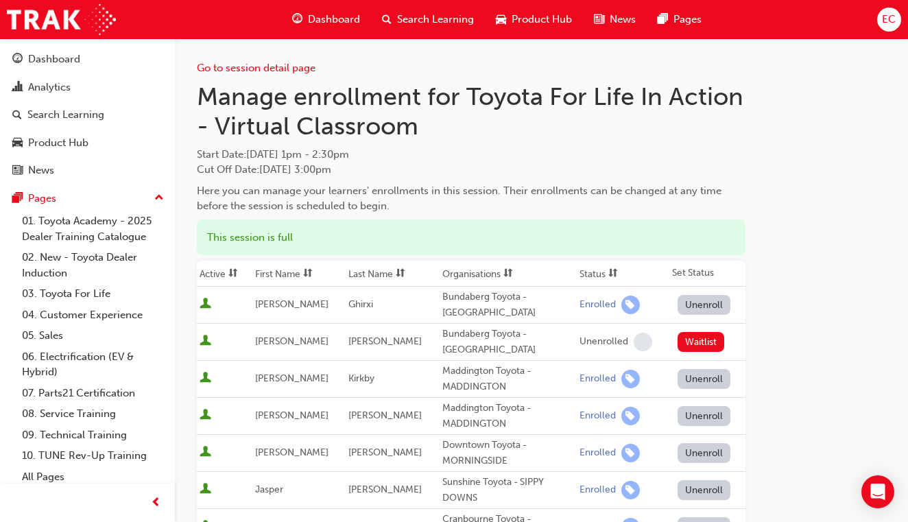
scroll to position [0, 0]
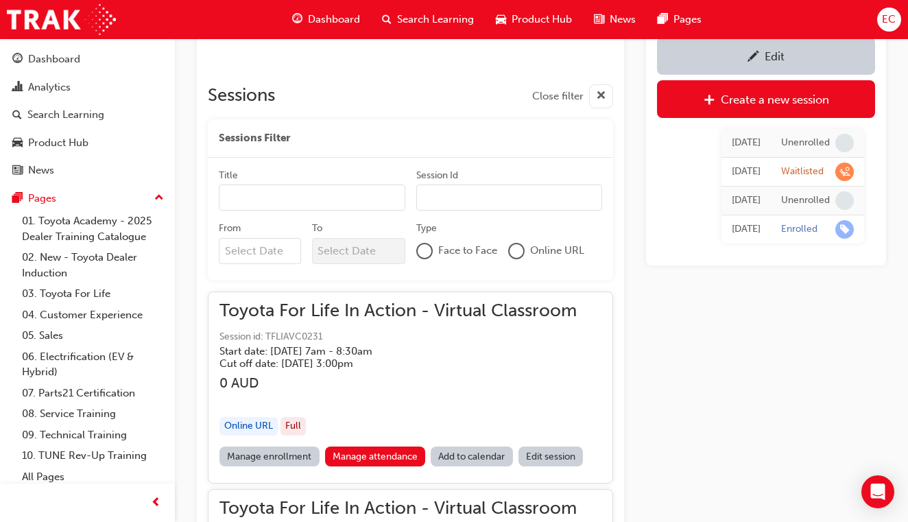
scroll to position [804, 0]
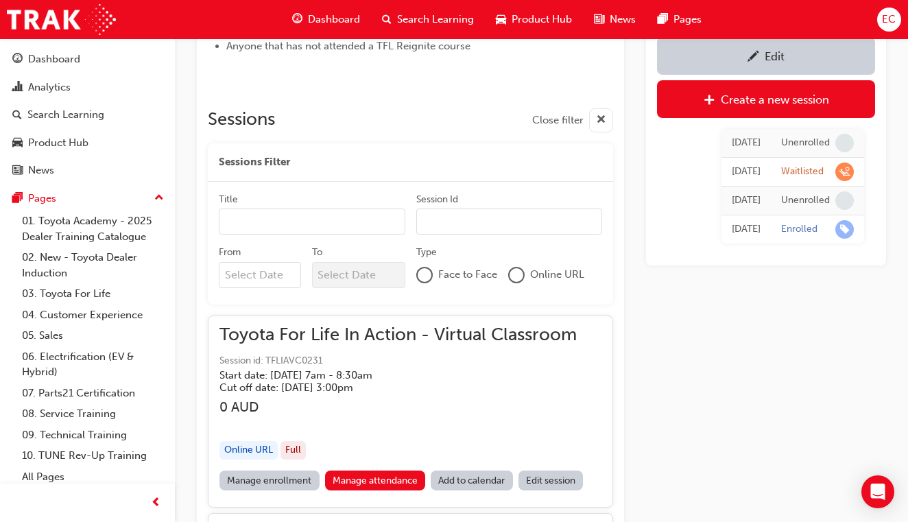
click at [287, 268] on input "From" at bounding box center [260, 275] width 82 height 26
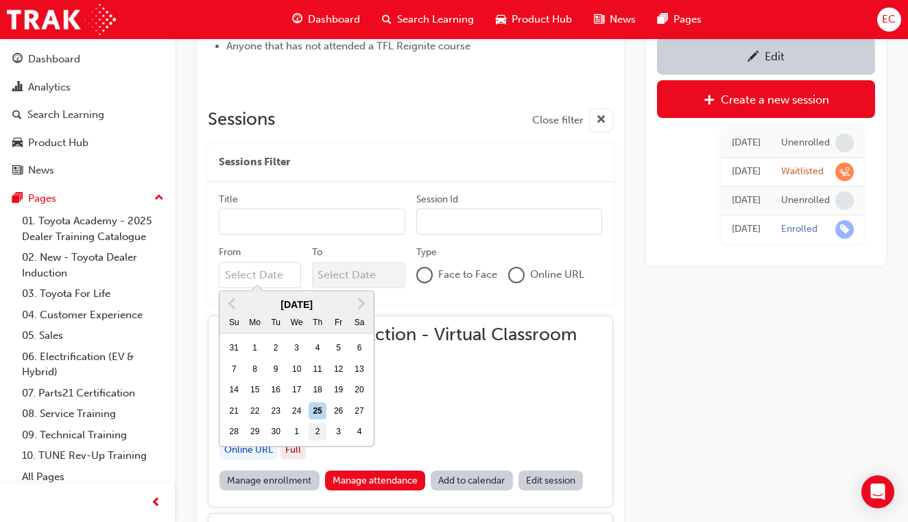
click at [320, 427] on div "2" at bounding box center [318, 432] width 18 height 18
click at [301, 288] on input "From Previous Month Next Month [DATE] Su Mo Tu We Th Fr Sa 31 1 2 3 4 5 6 7 8 9…" at bounding box center [260, 275] width 82 height 26
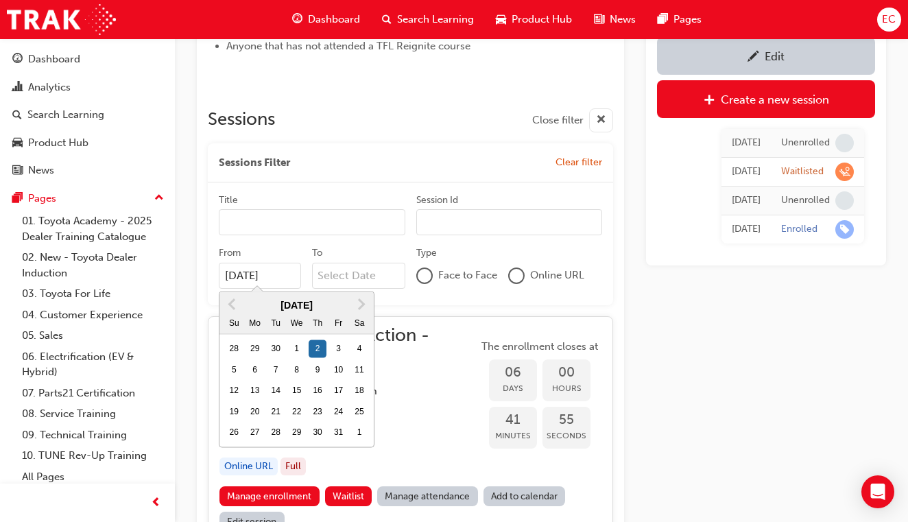
type input "[DATE]"
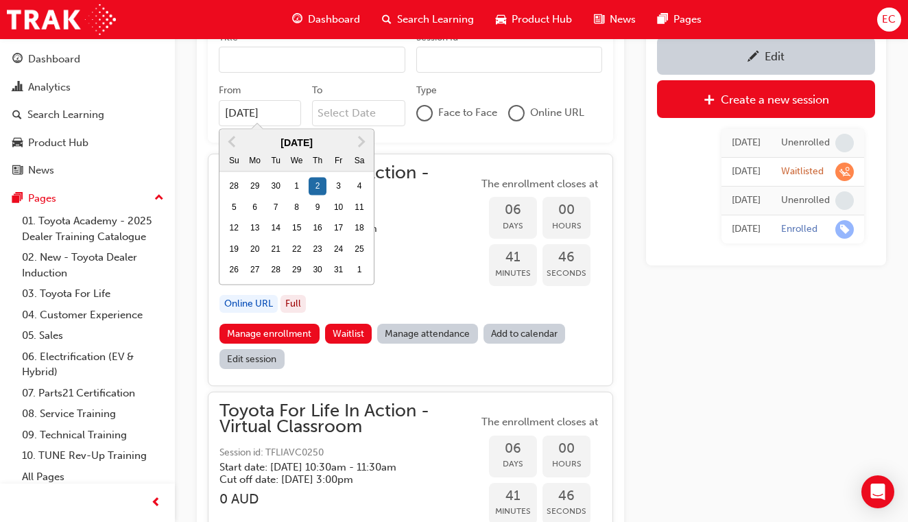
scroll to position [966, 0]
click at [435, 269] on div "button" at bounding box center [348, 277] width 259 height 16
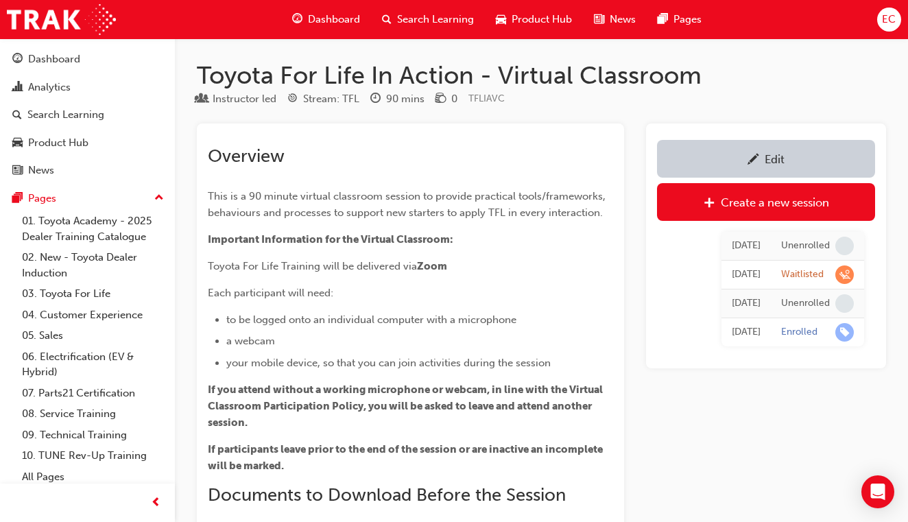
scroll to position [0, 0]
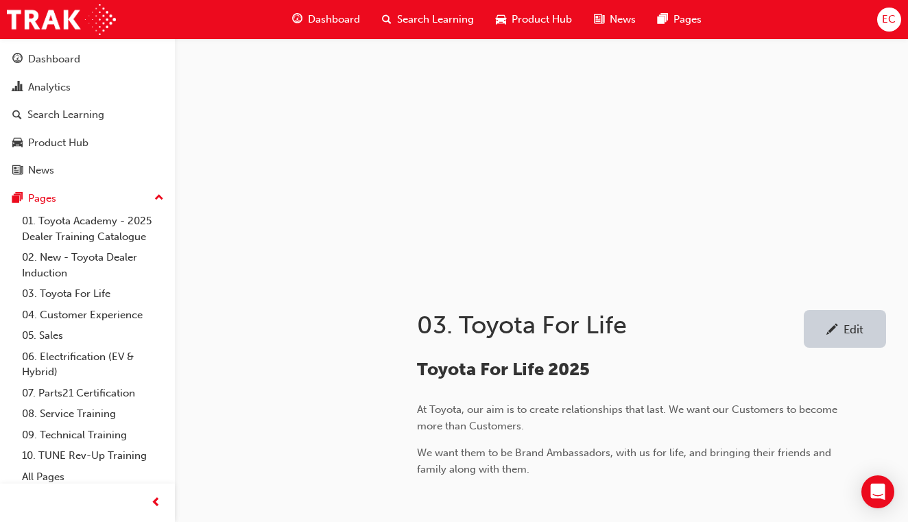
scroll to position [756, 0]
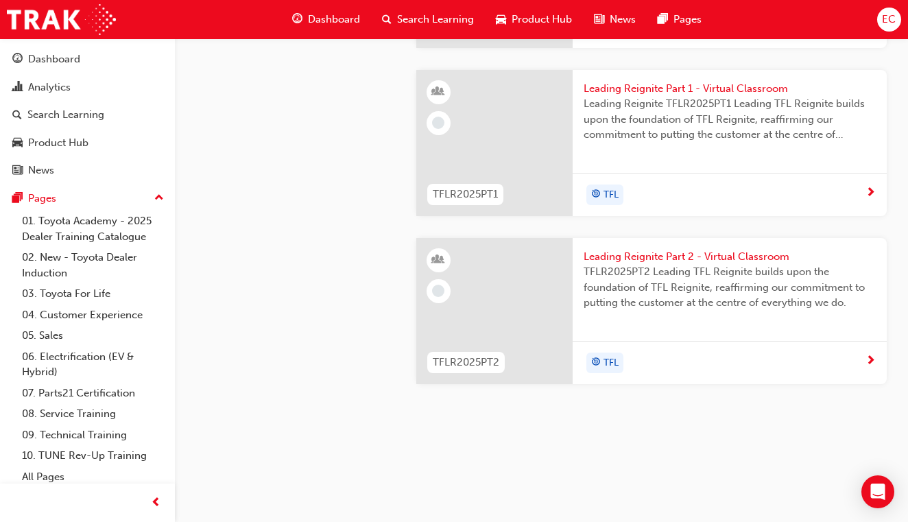
click at [605, 359] on span "TFL" at bounding box center [610, 363] width 15 height 16
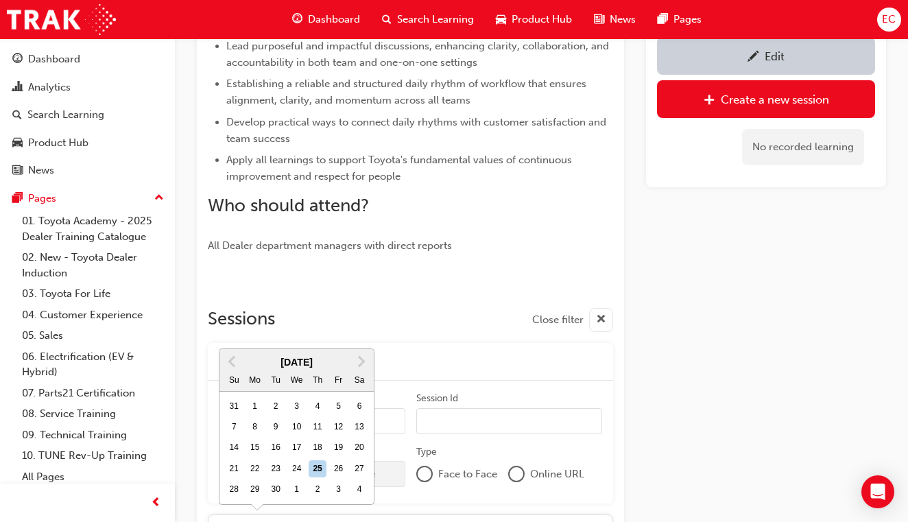
click at [283, 472] on input "From Previous Month Next Month [DATE] Su Mo Tu We Th Fr Sa 31 1 2 3 4 5 6 7 8 9…" at bounding box center [260, 474] width 82 height 26
click at [317, 481] on div "2" at bounding box center [318, 490] width 18 height 18
click at [301, 461] on input "From Previous Month Next Month [DATE] Su Mo Tu We Th Fr Sa 31 1 2 3 4 5 6 7 8 9…" at bounding box center [260, 474] width 82 height 26
type input "[DATE]"
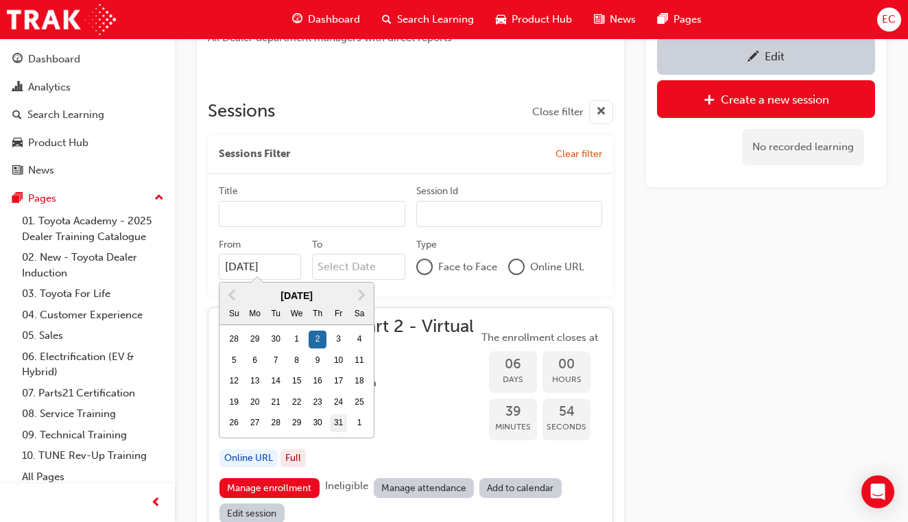
scroll to position [791, 0]
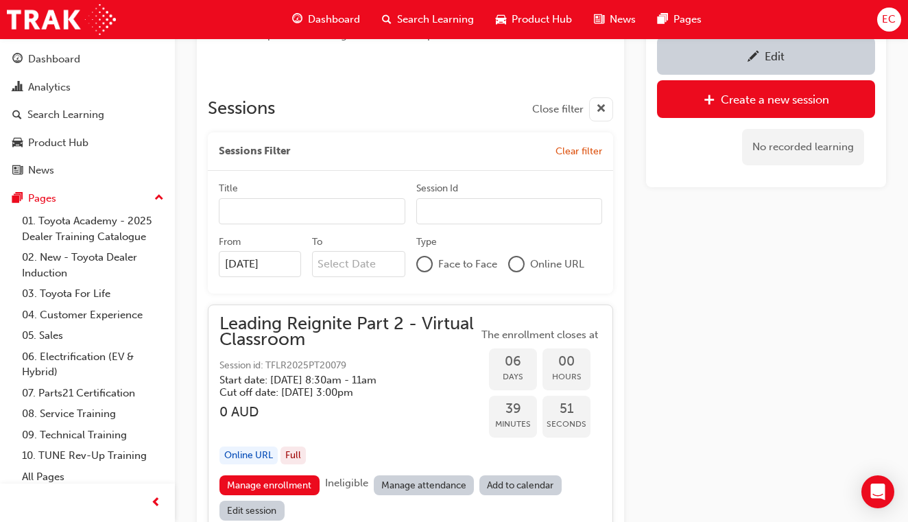
click at [589, 456] on div "The enrollment closes at 06 Days 00 Hours 39 Minutes 51 Seconds" at bounding box center [539, 395] width 123 height 137
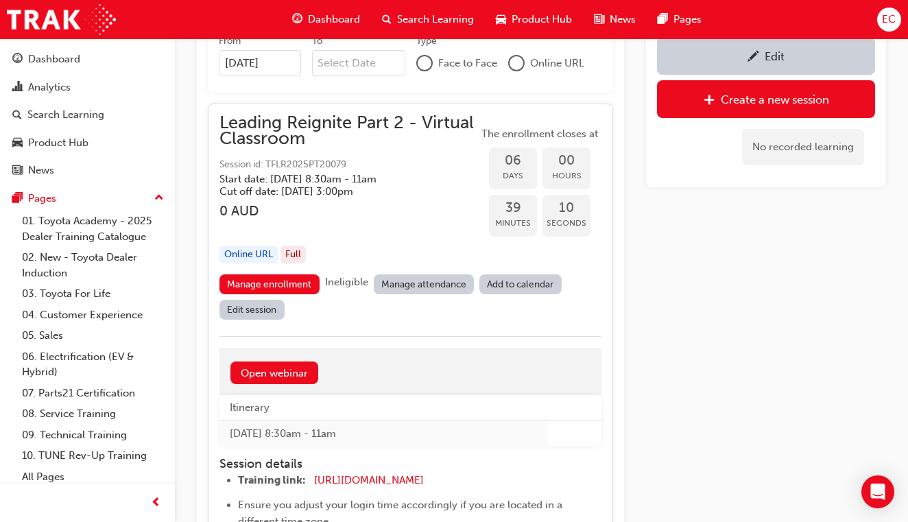
scroll to position [991, 0]
click at [280, 279] on link "Manage enrollment" at bounding box center [269, 285] width 100 height 20
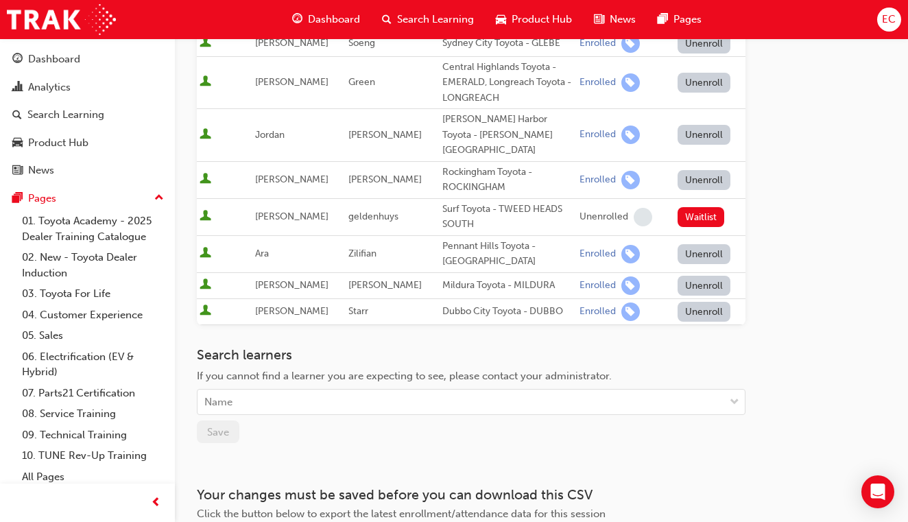
scroll to position [1005, 0]
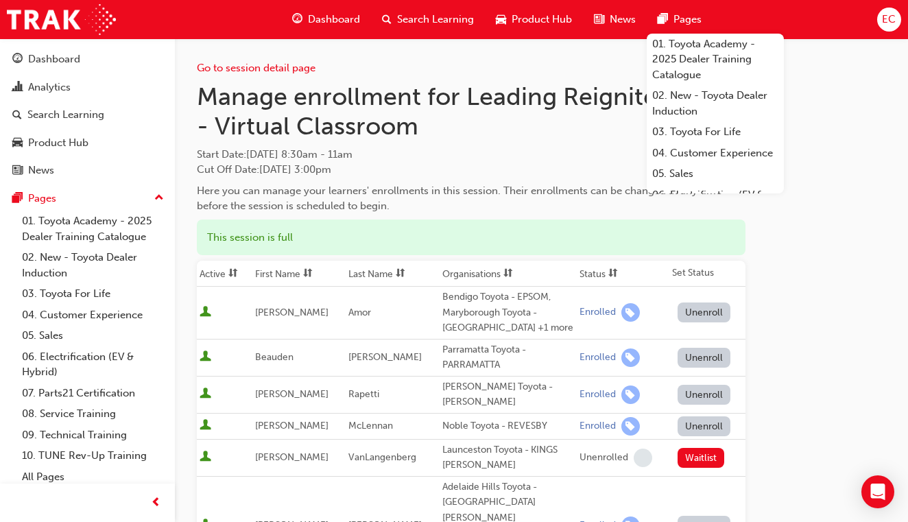
scroll to position [0, 0]
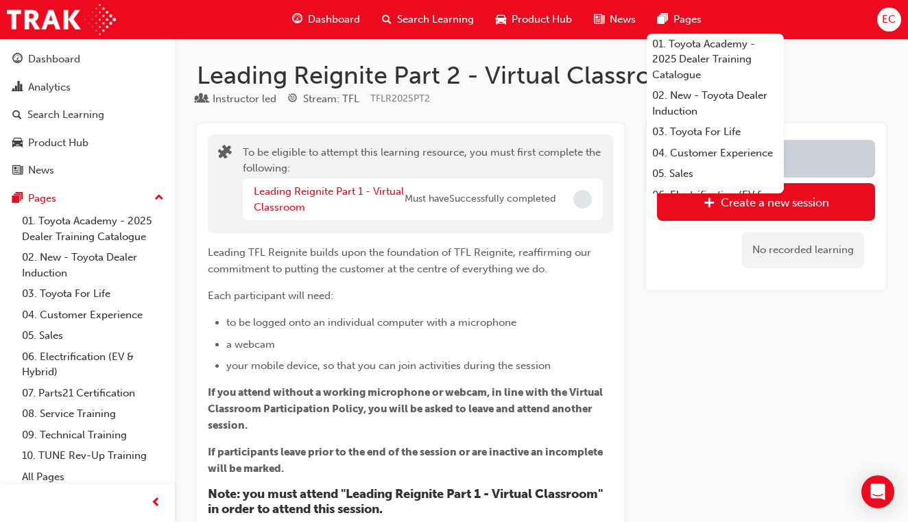
scroll to position [991, 0]
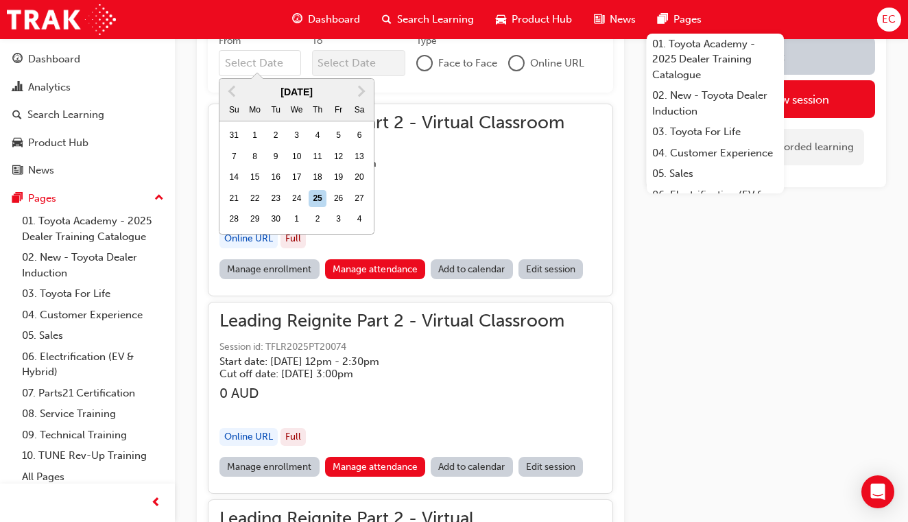
click at [280, 58] on input "From Previous Month Next Month [DATE] Su Mo Tu We Th Fr Sa 31 1 2 3 4 5 6 7 8 9…" at bounding box center [260, 63] width 82 height 26
click at [318, 215] on div "2" at bounding box center [318, 220] width 18 height 18
click at [301, 76] on input "From Previous Month Next Month [DATE] Su Mo Tu We Th Fr Sa 31 1 2 3 4 5 6 7 8 9…" at bounding box center [260, 63] width 82 height 26
type input "[DATE]"
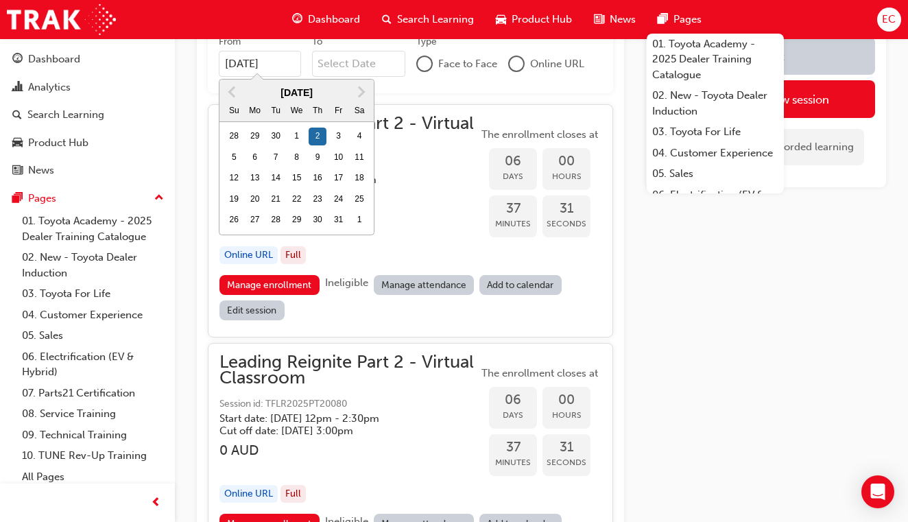
click at [427, 226] on div "button" at bounding box center [348, 227] width 259 height 16
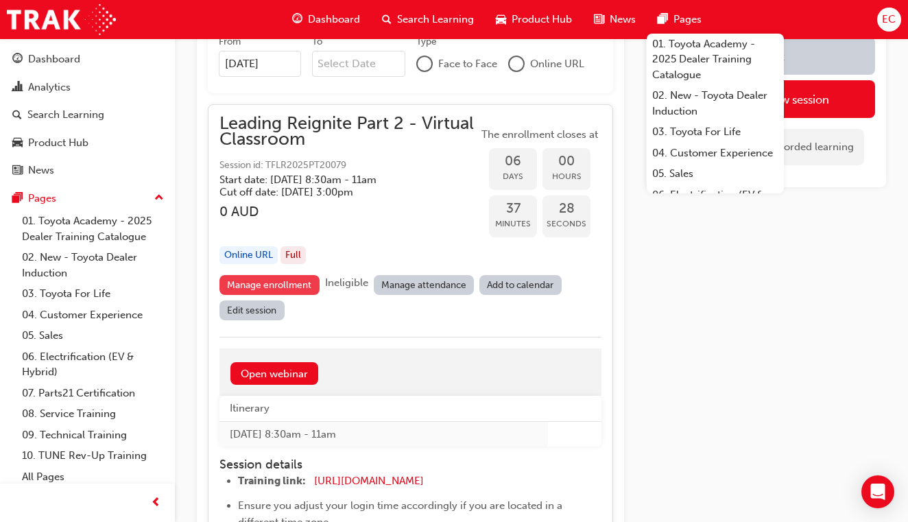
click at [289, 279] on link "Manage enrollment" at bounding box center [269, 285] width 100 height 20
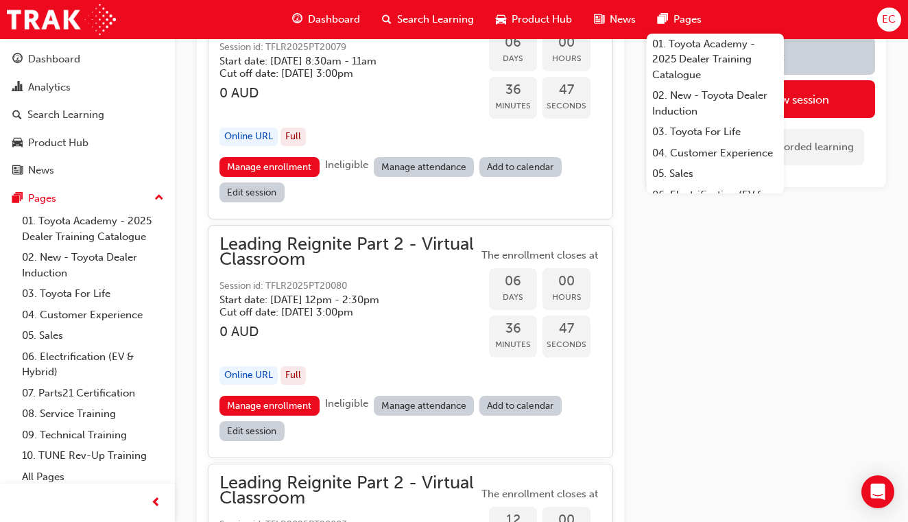
scroll to position [2453, 0]
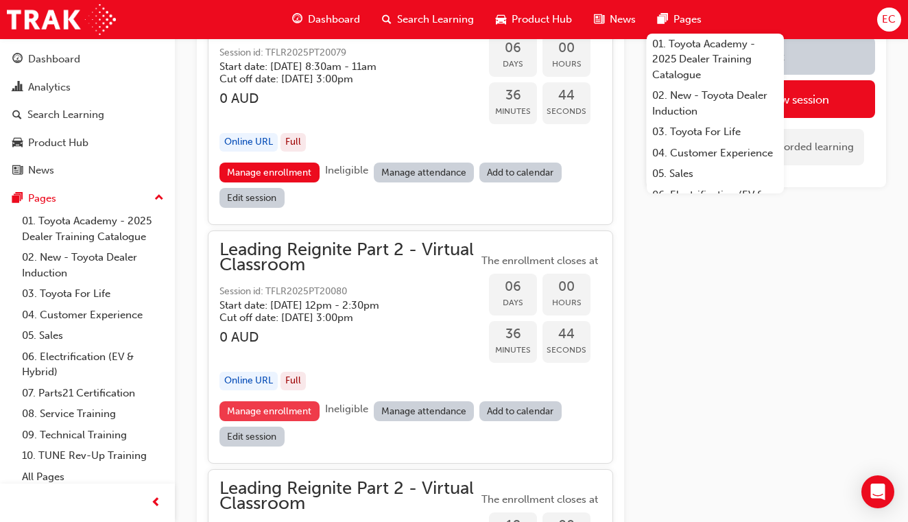
click at [280, 401] on link "Manage enrollment" at bounding box center [269, 411] width 100 height 20
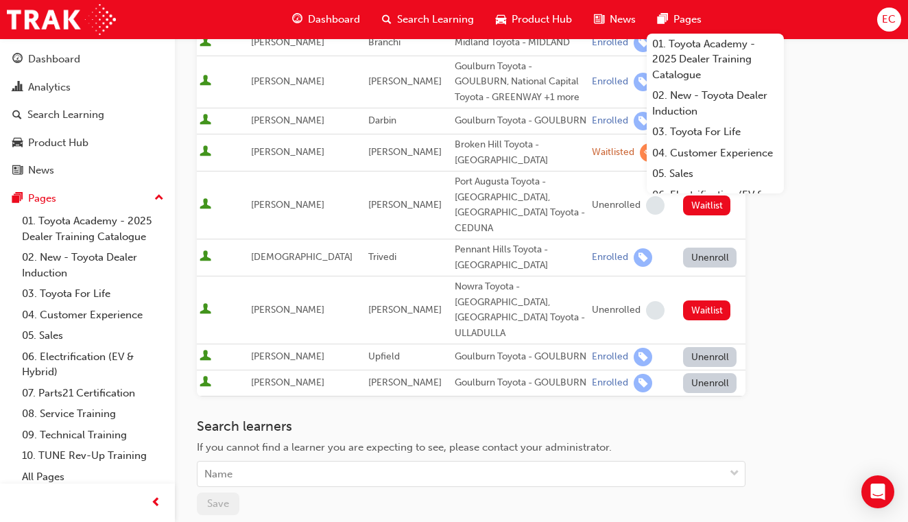
scroll to position [1031, 0]
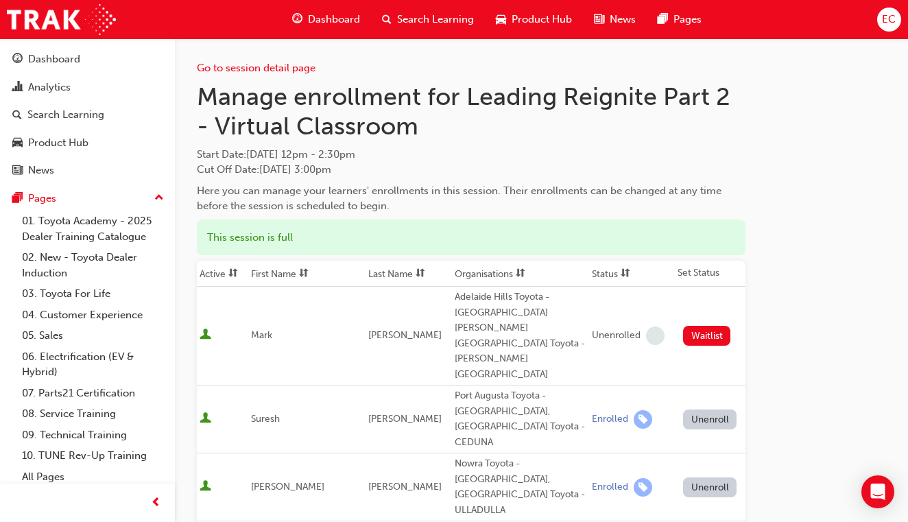
scroll to position [0, 0]
